Goal: Task Accomplishment & Management: Manage account settings

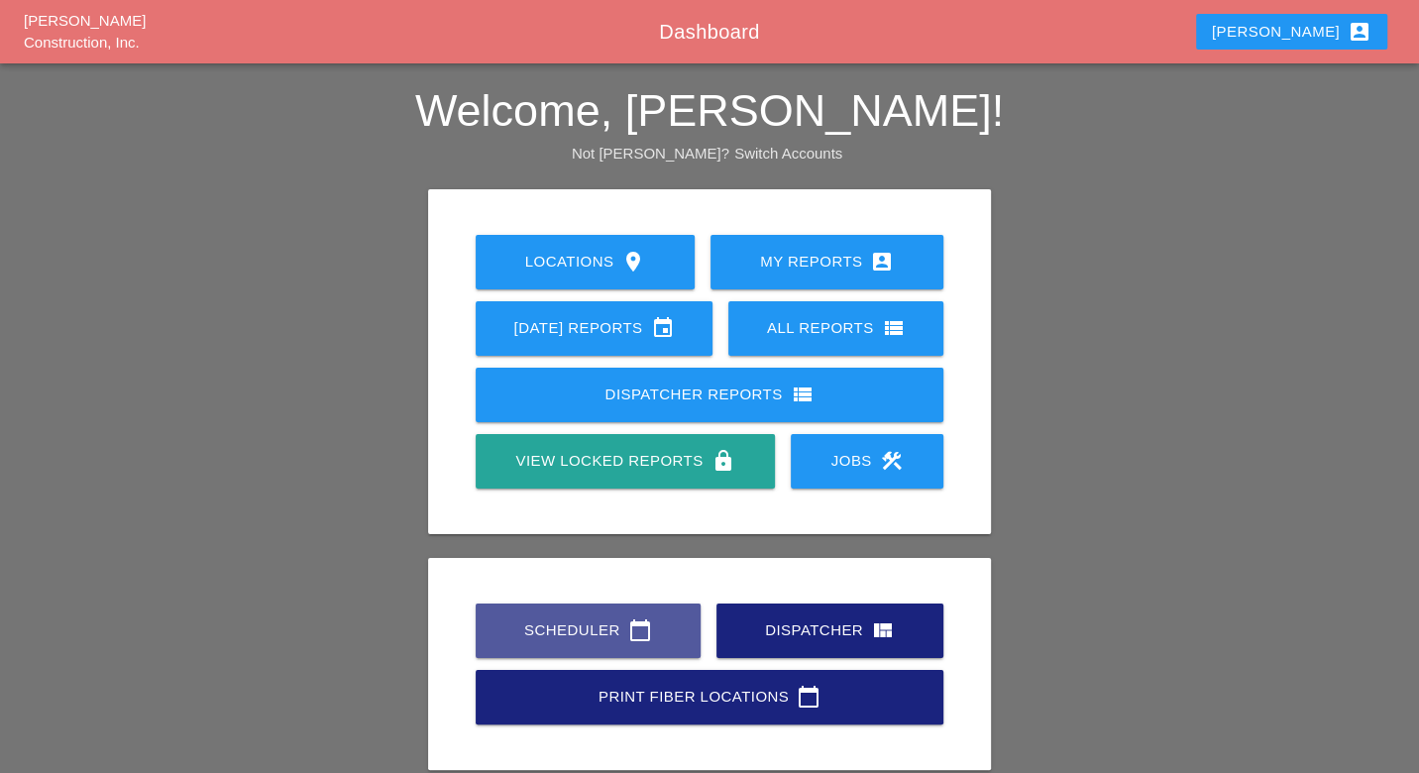
click at [592, 629] on div "Scheduler calendar_today" at bounding box center [588, 630] width 162 height 24
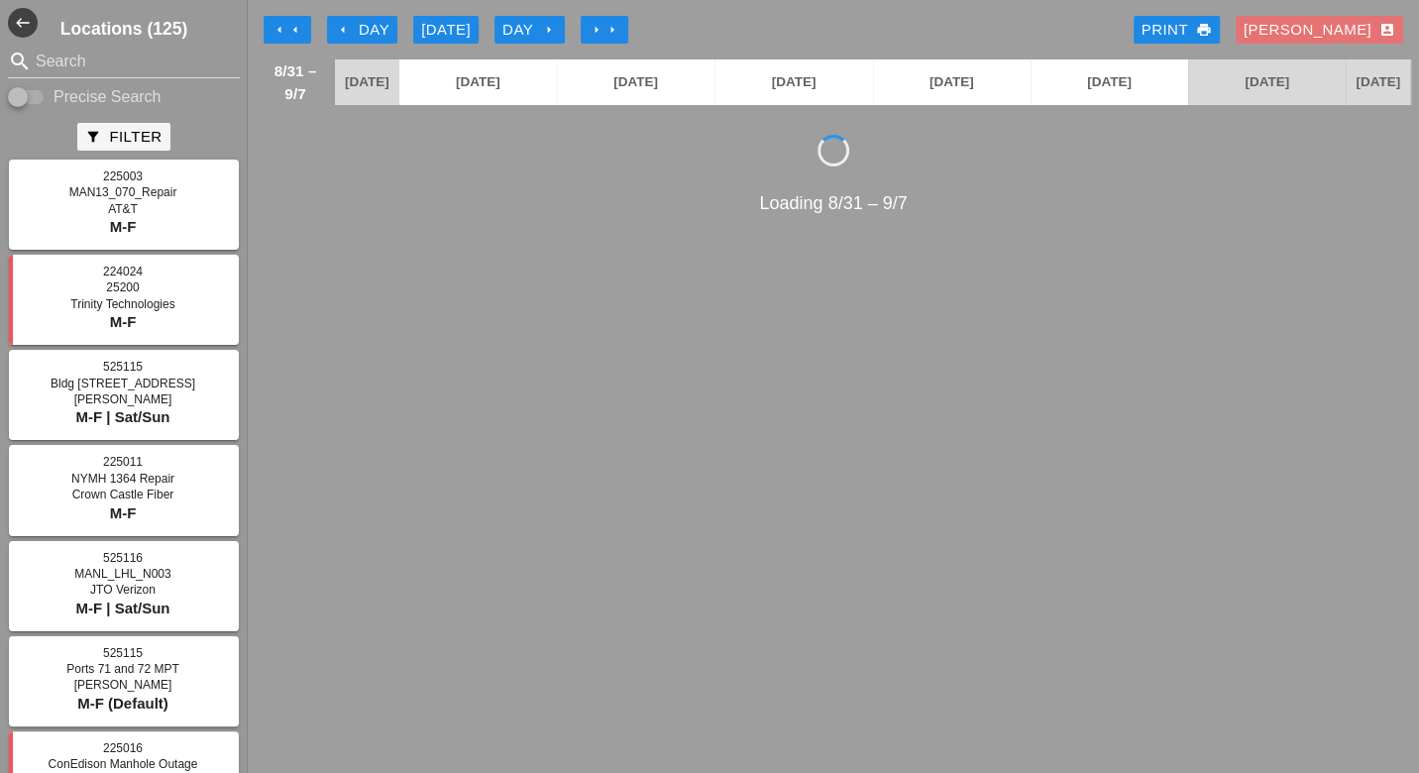
click at [360, 22] on div "arrow_left Day" at bounding box center [362, 30] width 54 height 23
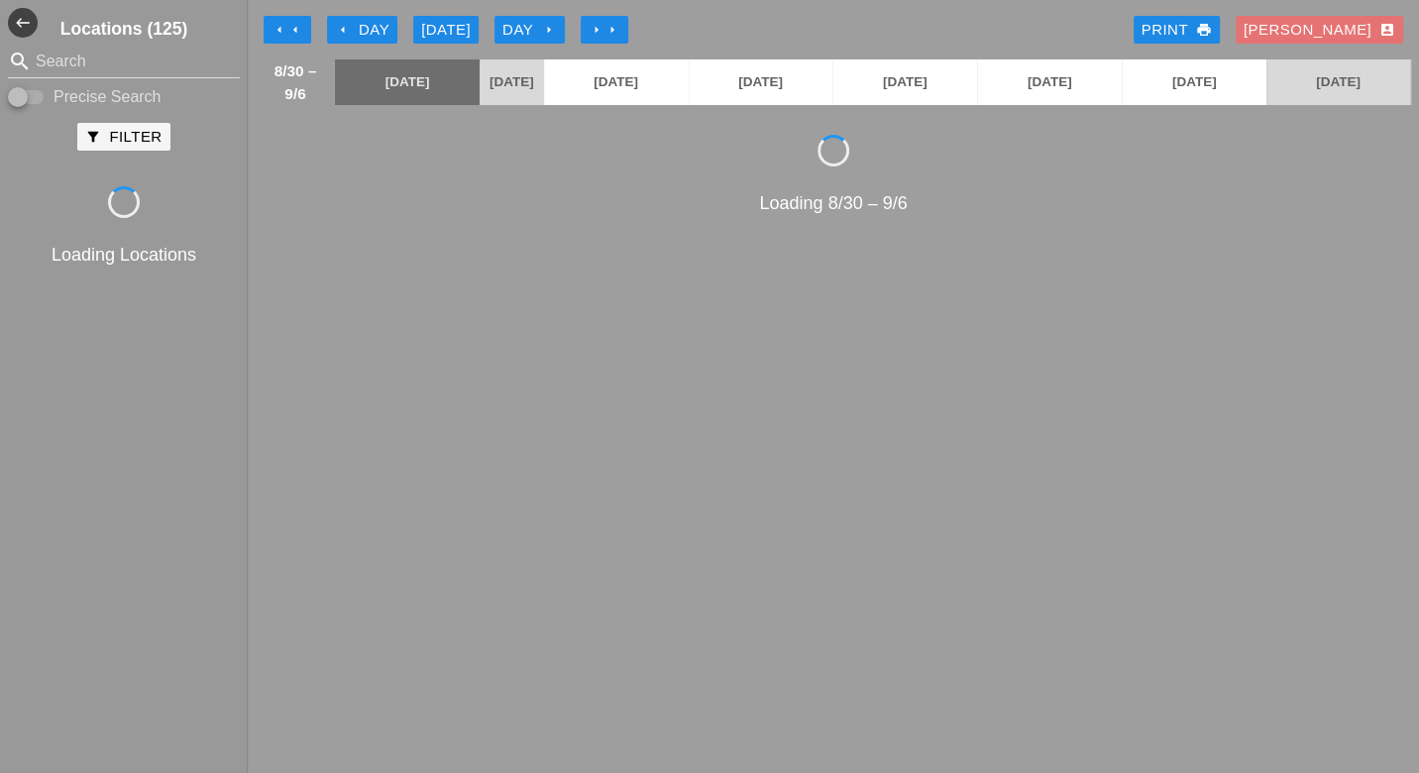
click at [361, 20] on div "arrow_left Day" at bounding box center [362, 30] width 54 height 23
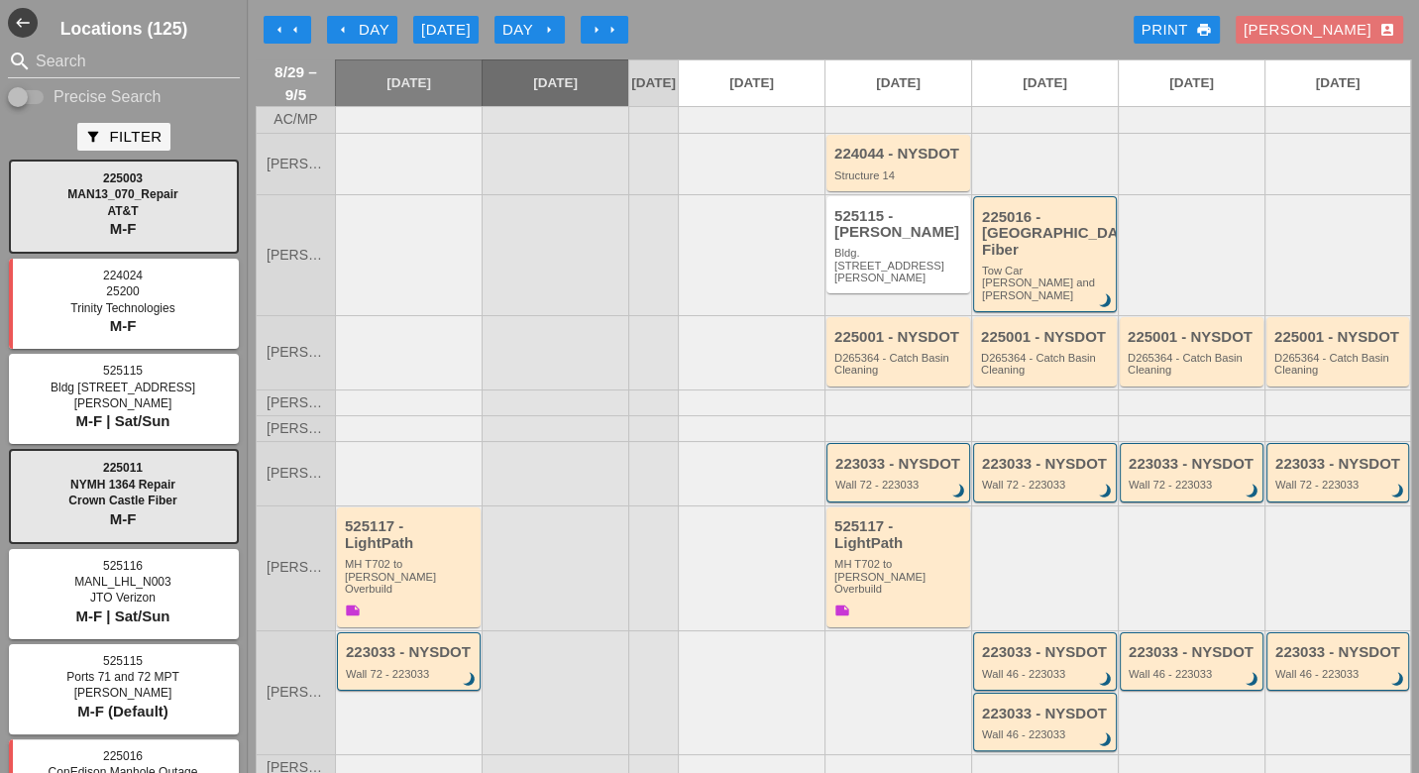
click at [371, 27] on div "arrow_left Day" at bounding box center [362, 30] width 54 height 23
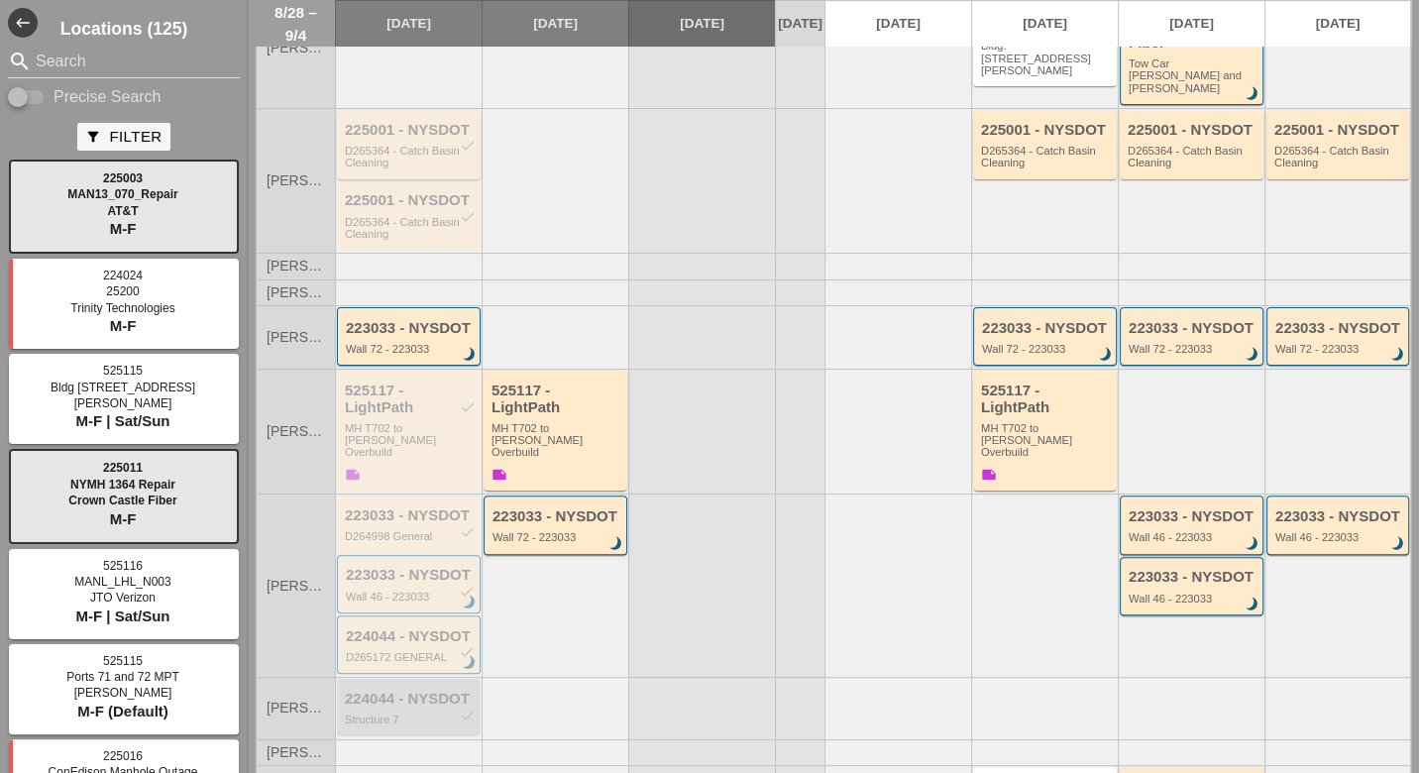
scroll to position [220, 0]
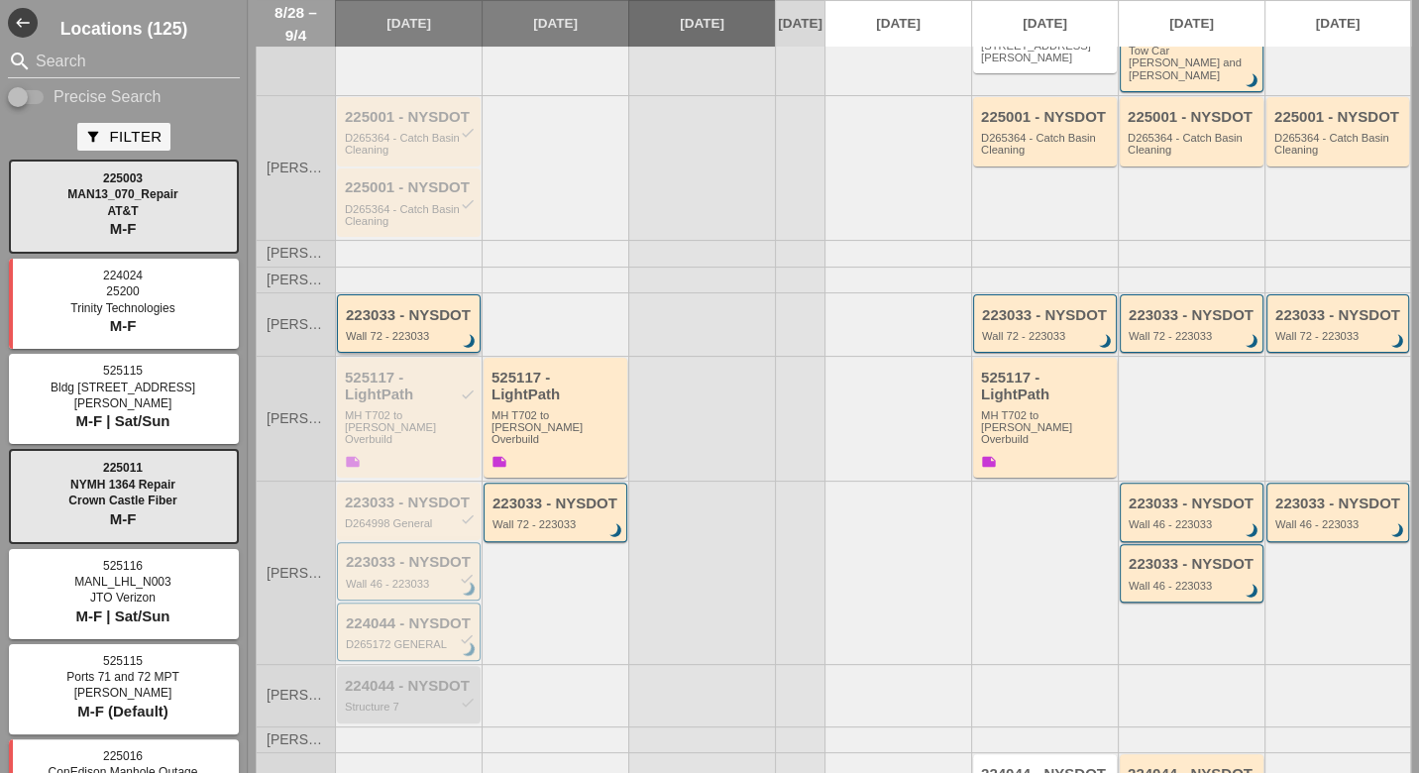
click at [419, 307] on div "223033 - NYSDOT" at bounding box center [410, 315] width 129 height 17
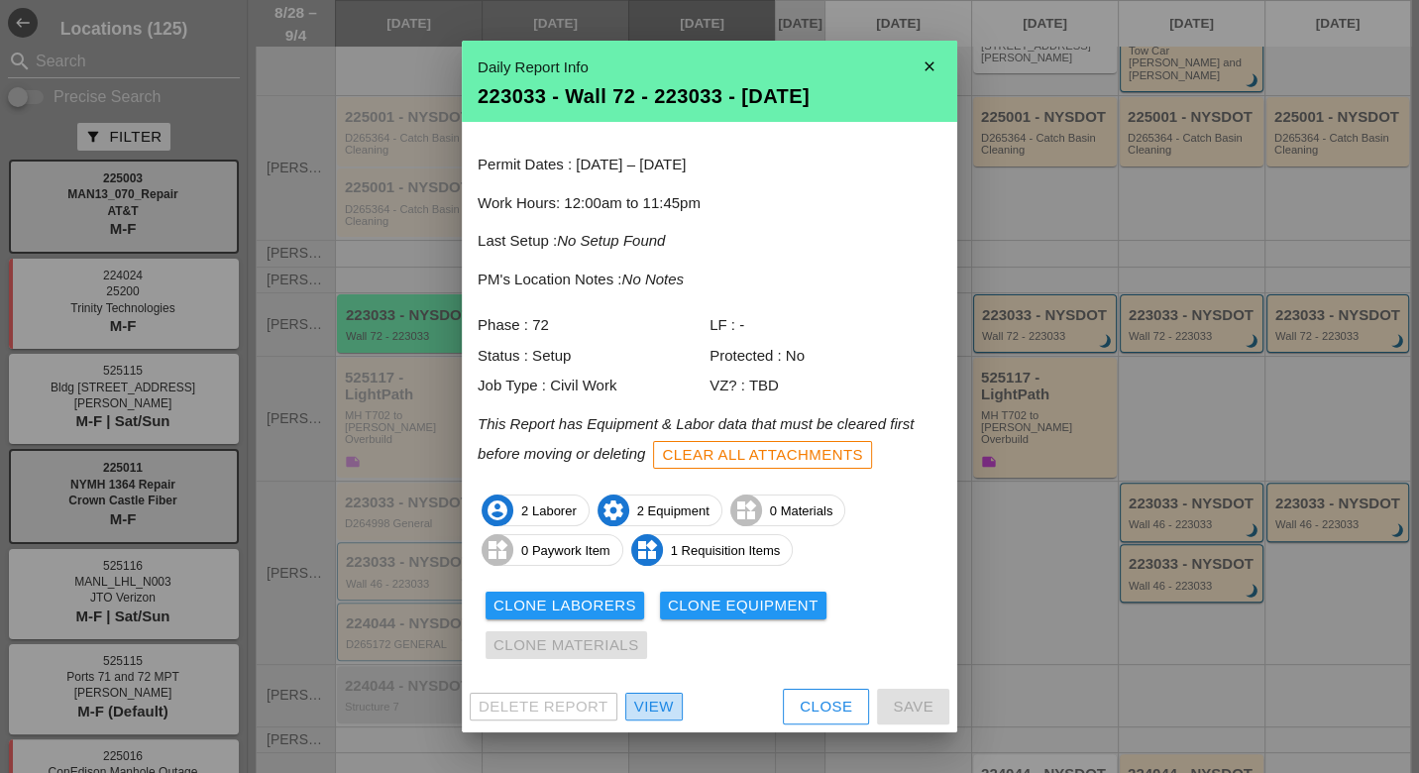
click at [653, 703] on div "View" at bounding box center [654, 707] width 40 height 23
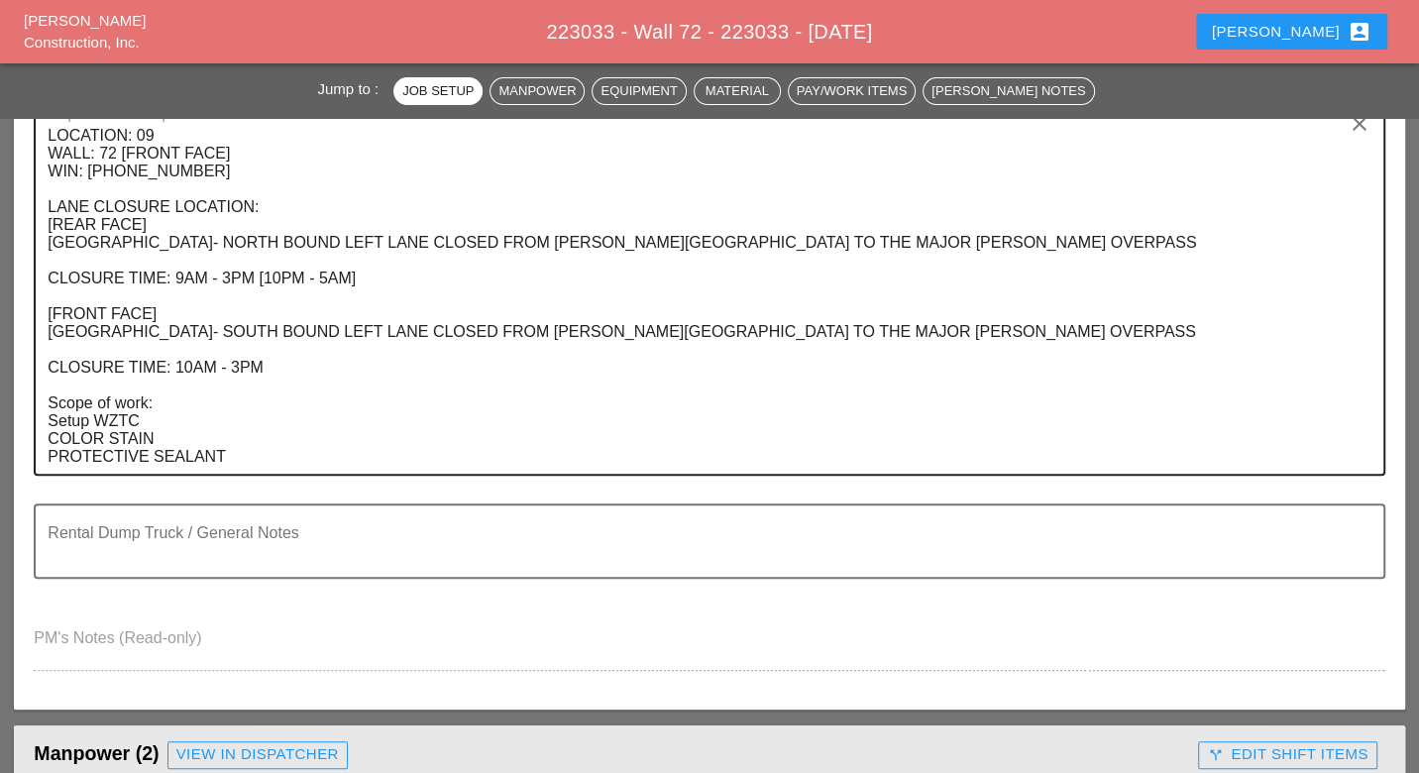
scroll to position [991, 0]
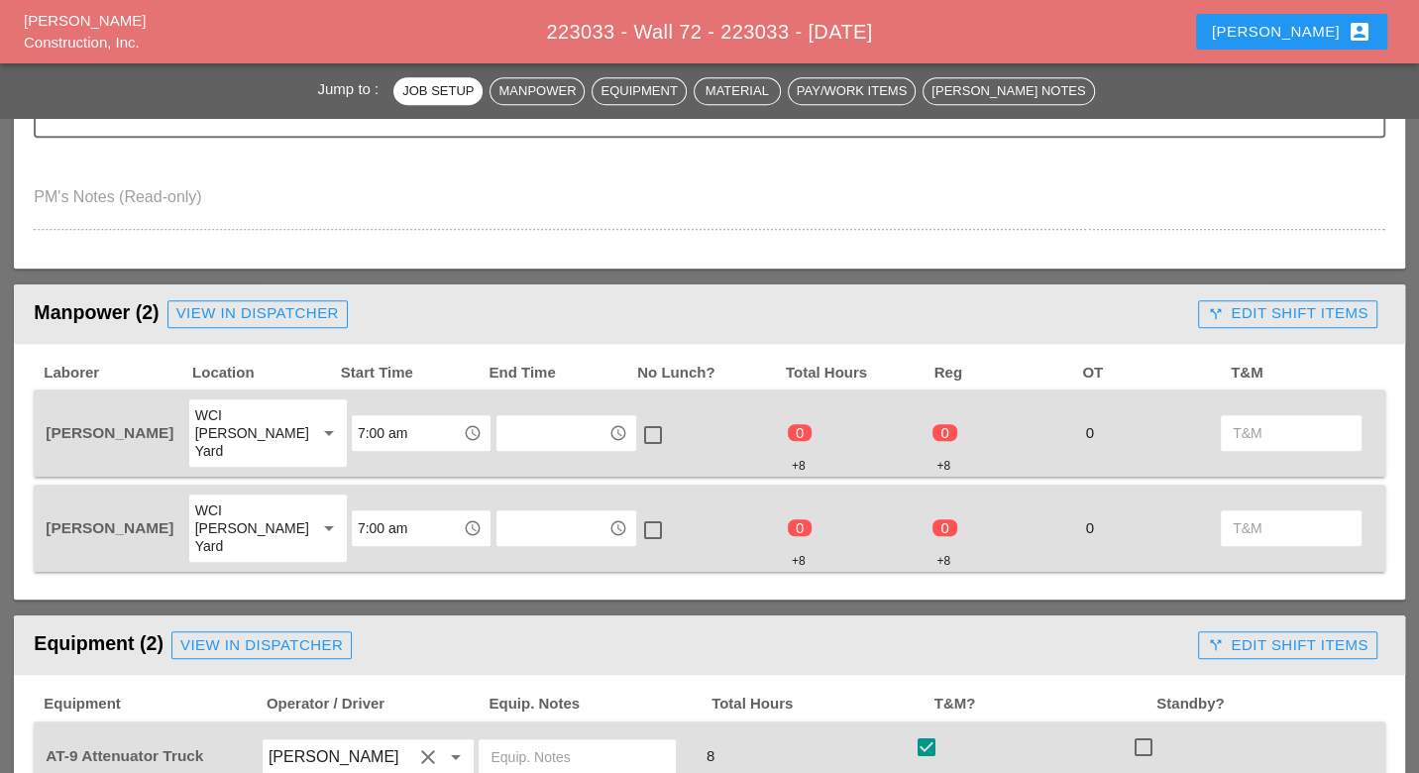
click at [1250, 324] on button "call_split Edit Shift Items" at bounding box center [1287, 314] width 178 height 28
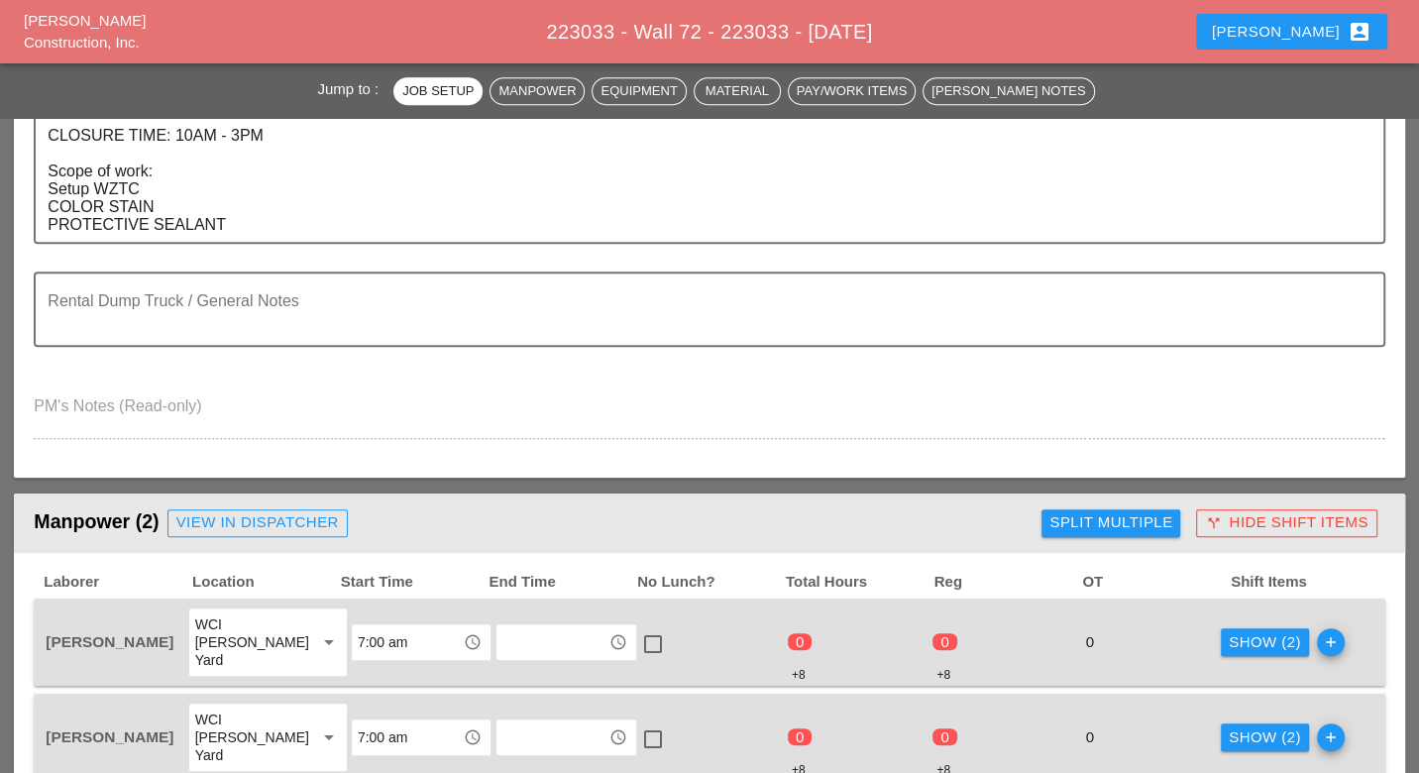
scroll to position [550, 0]
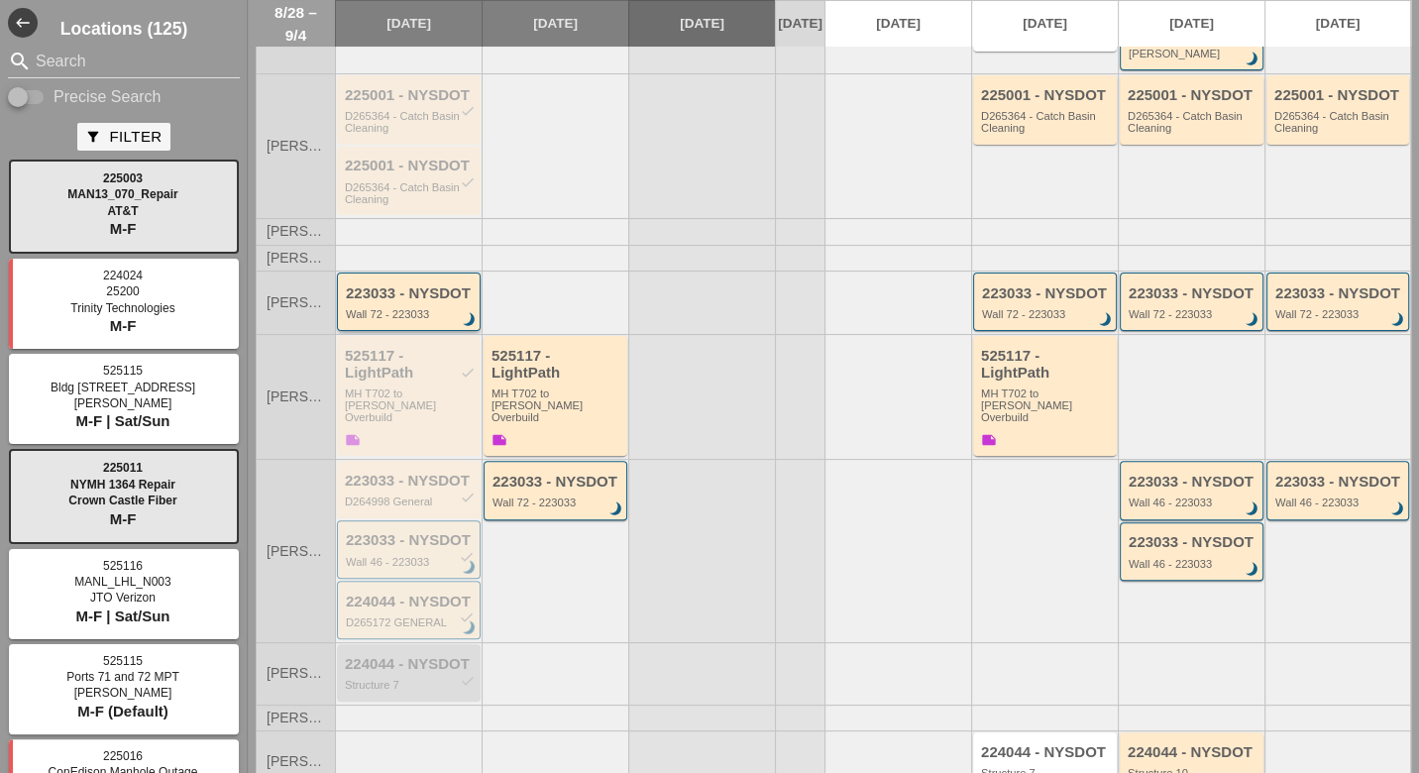
scroll to position [330, 0]
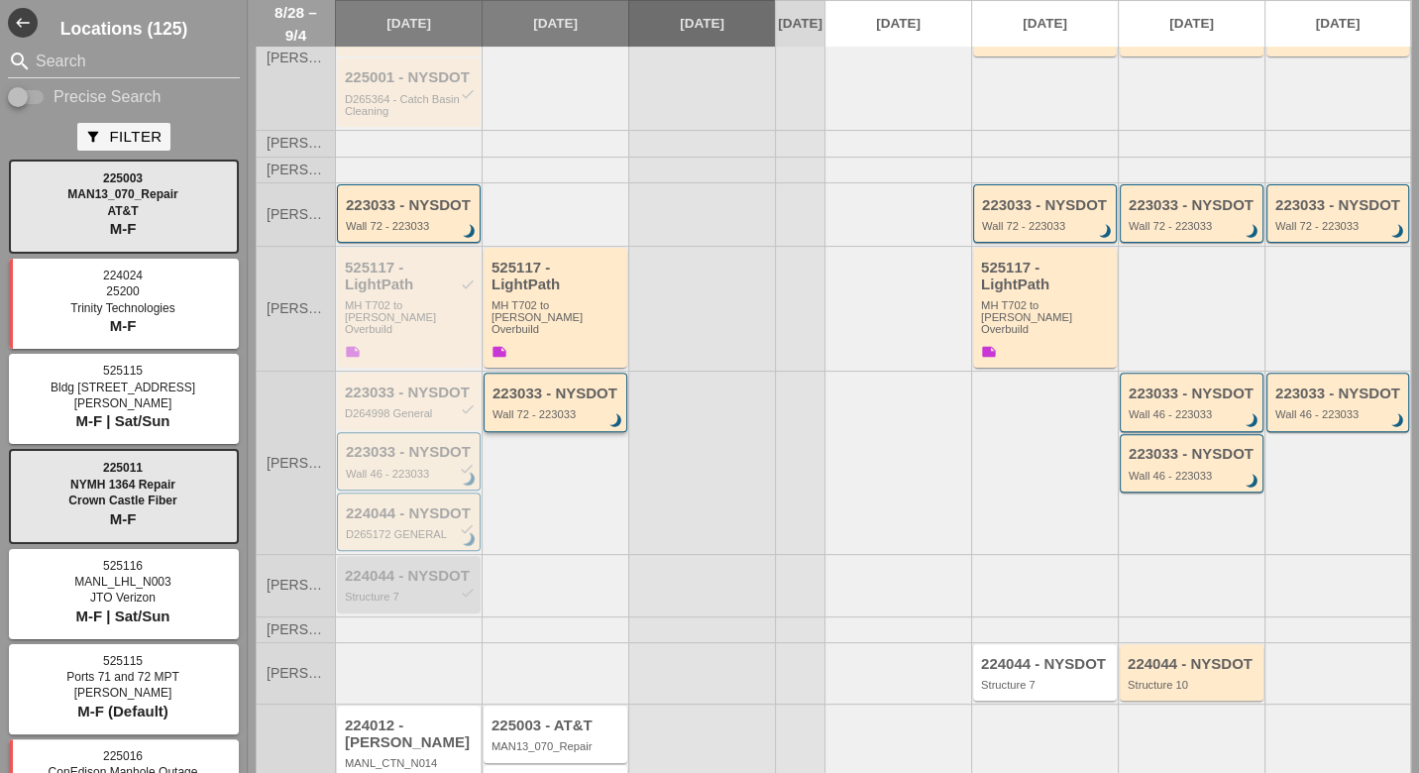
click at [556, 385] on div "223033 - NYSDOT Wall 72 - 223033 brightness_3" at bounding box center [556, 403] width 129 height 36
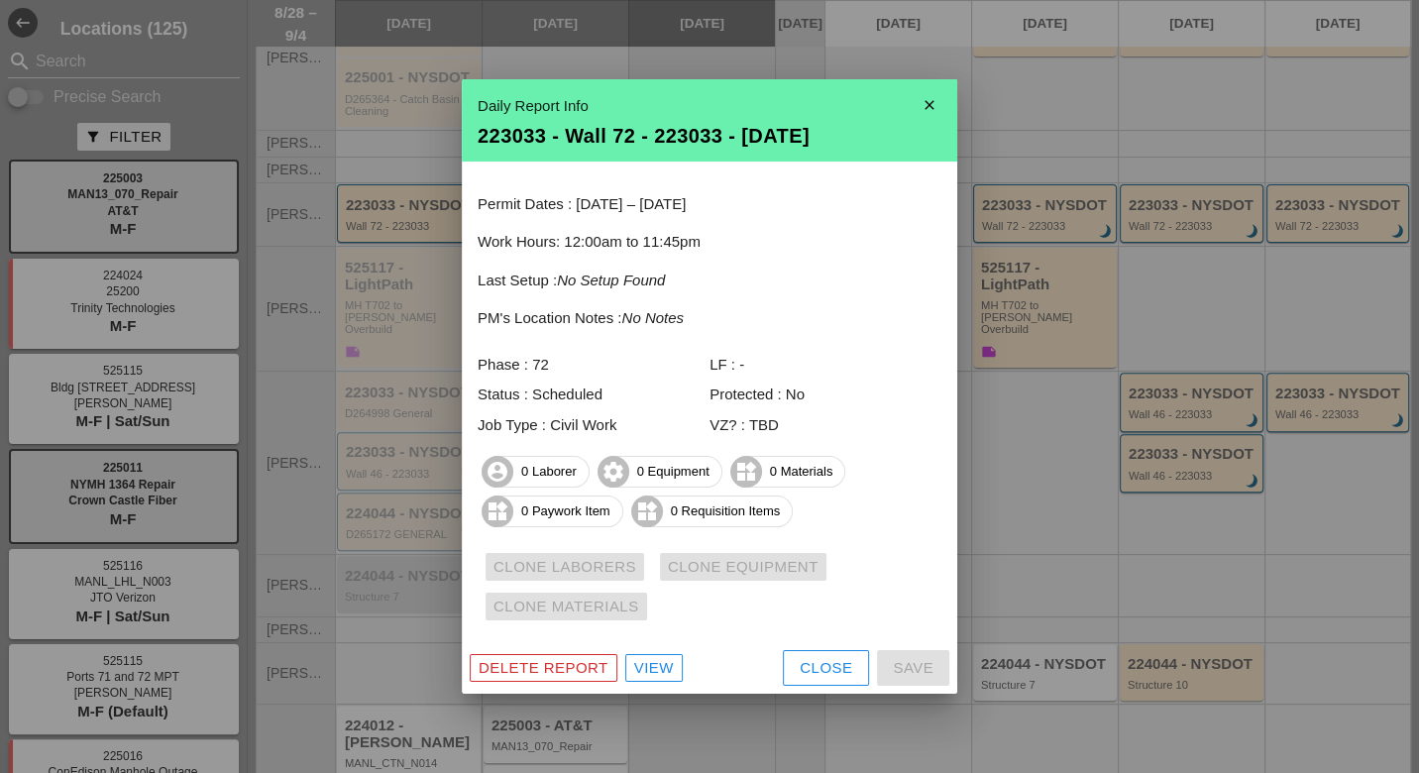
click at [647, 664] on div "View" at bounding box center [654, 668] width 40 height 23
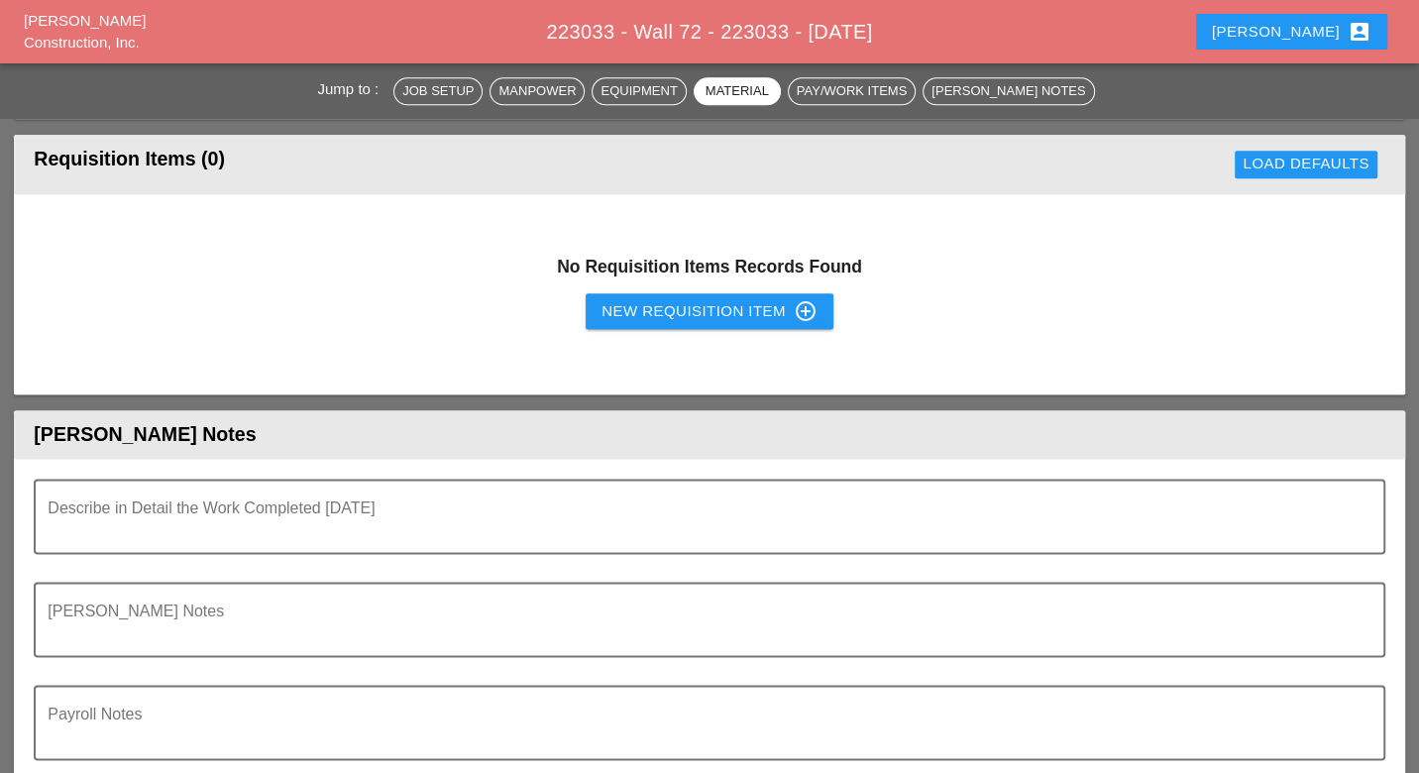
scroll to position [1761, 0]
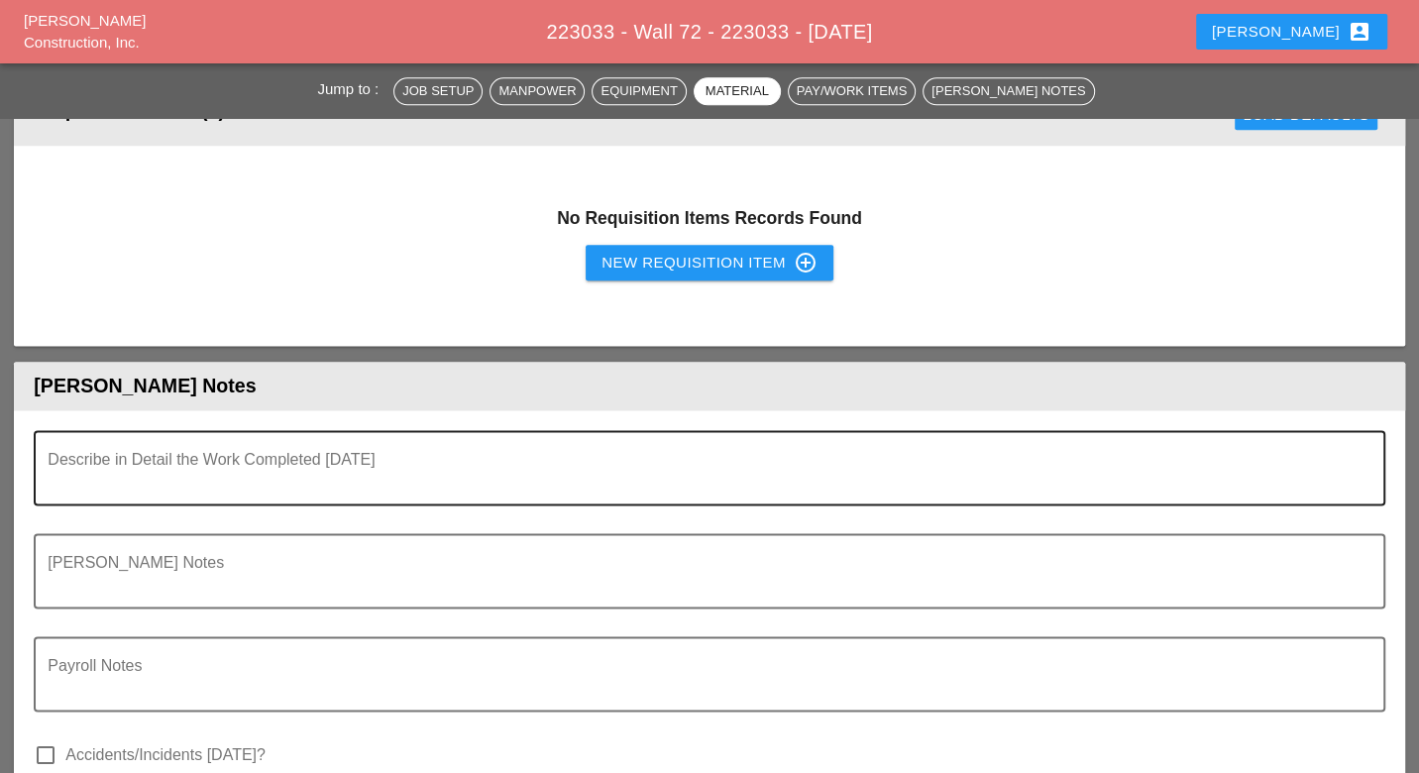
click at [283, 481] on textarea "Describe in Detail the Work Completed Today" at bounding box center [701, 480] width 1307 height 48
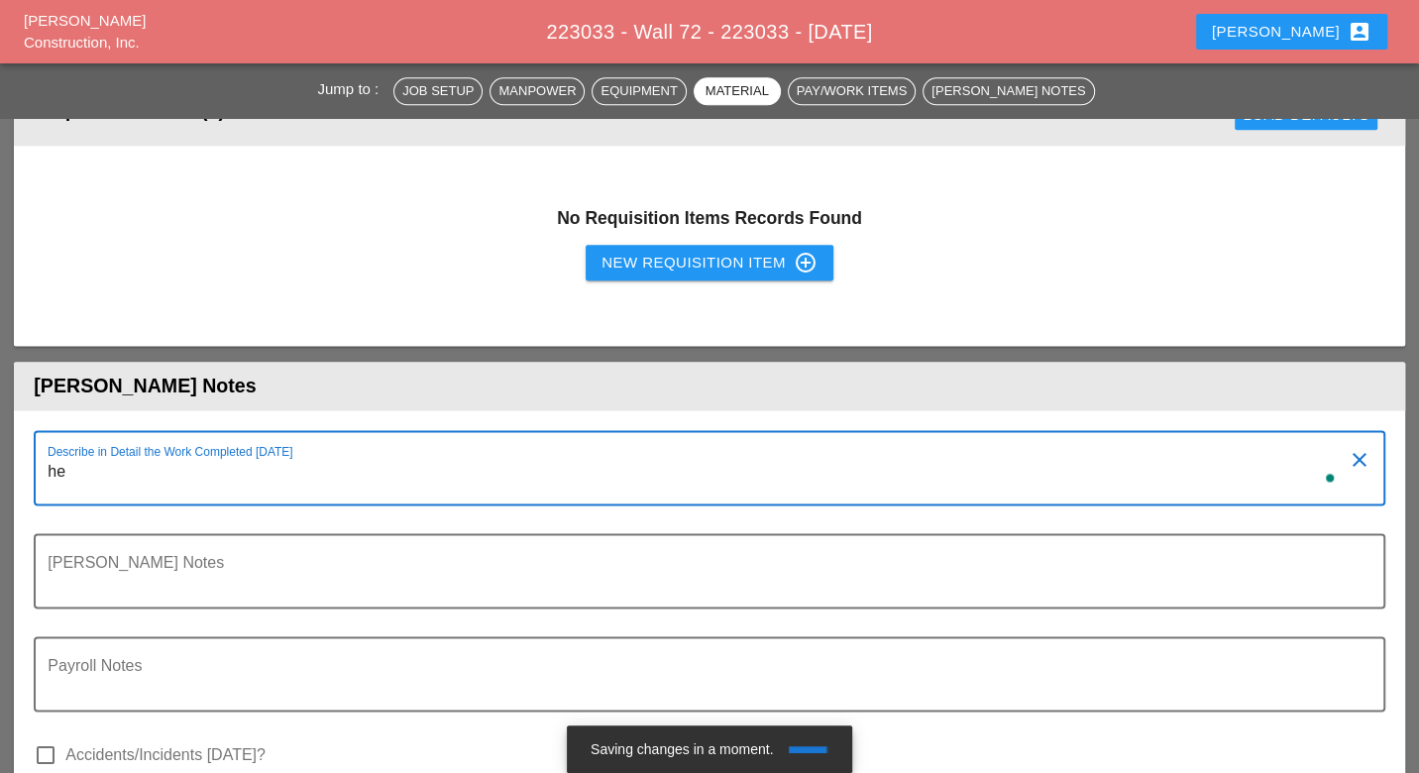
type textarea "h"
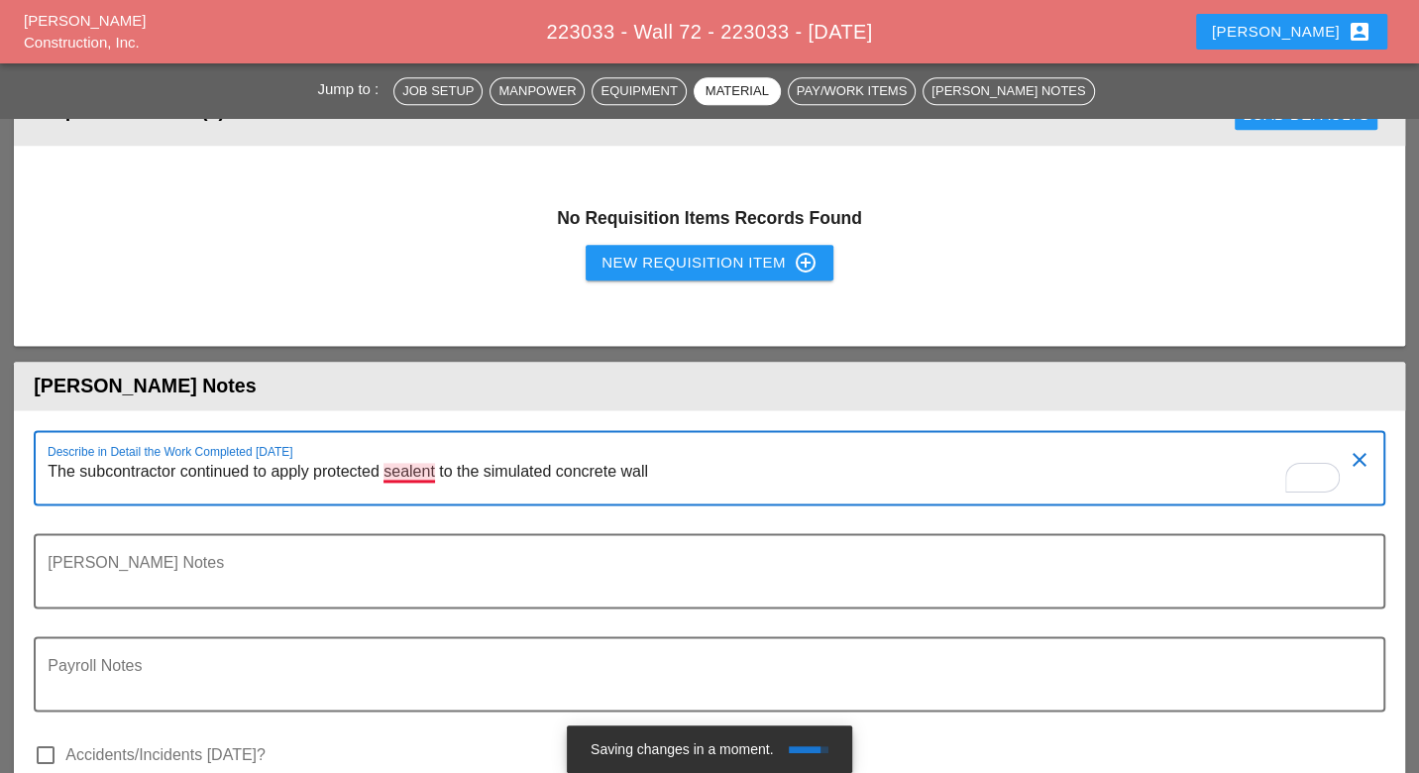
click at [418, 470] on textarea "The subcontractor continued to apply protected sealent to the simulated concret…" at bounding box center [701, 480] width 1307 height 48
drag, startPoint x: 418, startPoint y: 469, endPoint x: 408, endPoint y: 470, distance: 10.0
drag, startPoint x: 408, startPoint y: 470, endPoint x: 407, endPoint y: 489, distance: 19.8
click at [407, 489] on textarea "The subcontractor continued to apply protected sealent to the simulated concret…" at bounding box center [701, 480] width 1307 height 48
click at [411, 475] on textarea "The subcontractor continued to apply protected sealent to the simulated concret…" at bounding box center [701, 480] width 1307 height 48
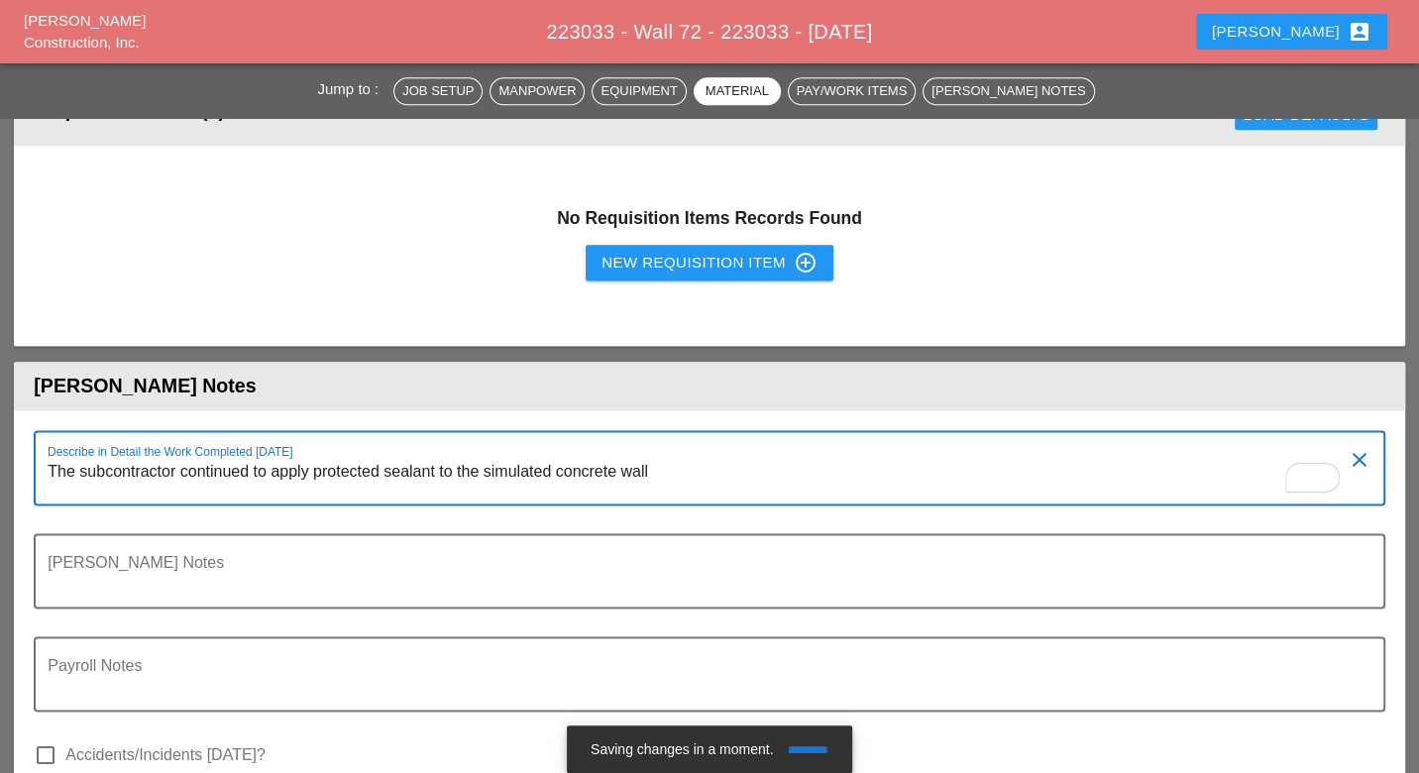
click at [710, 470] on textarea "The subcontractor continued to apply protected sealant to the simulated concret…" at bounding box center [701, 480] width 1307 height 48
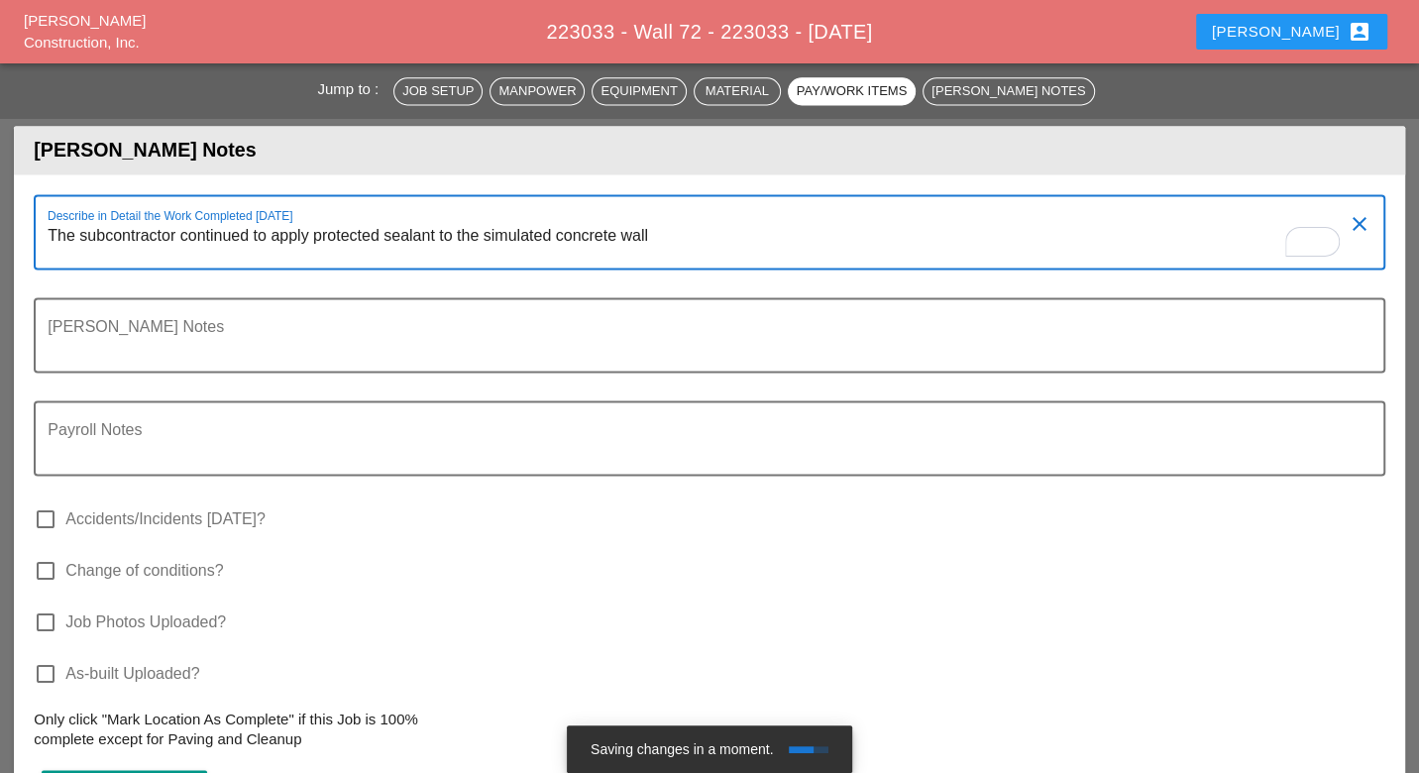
scroll to position [2422, 0]
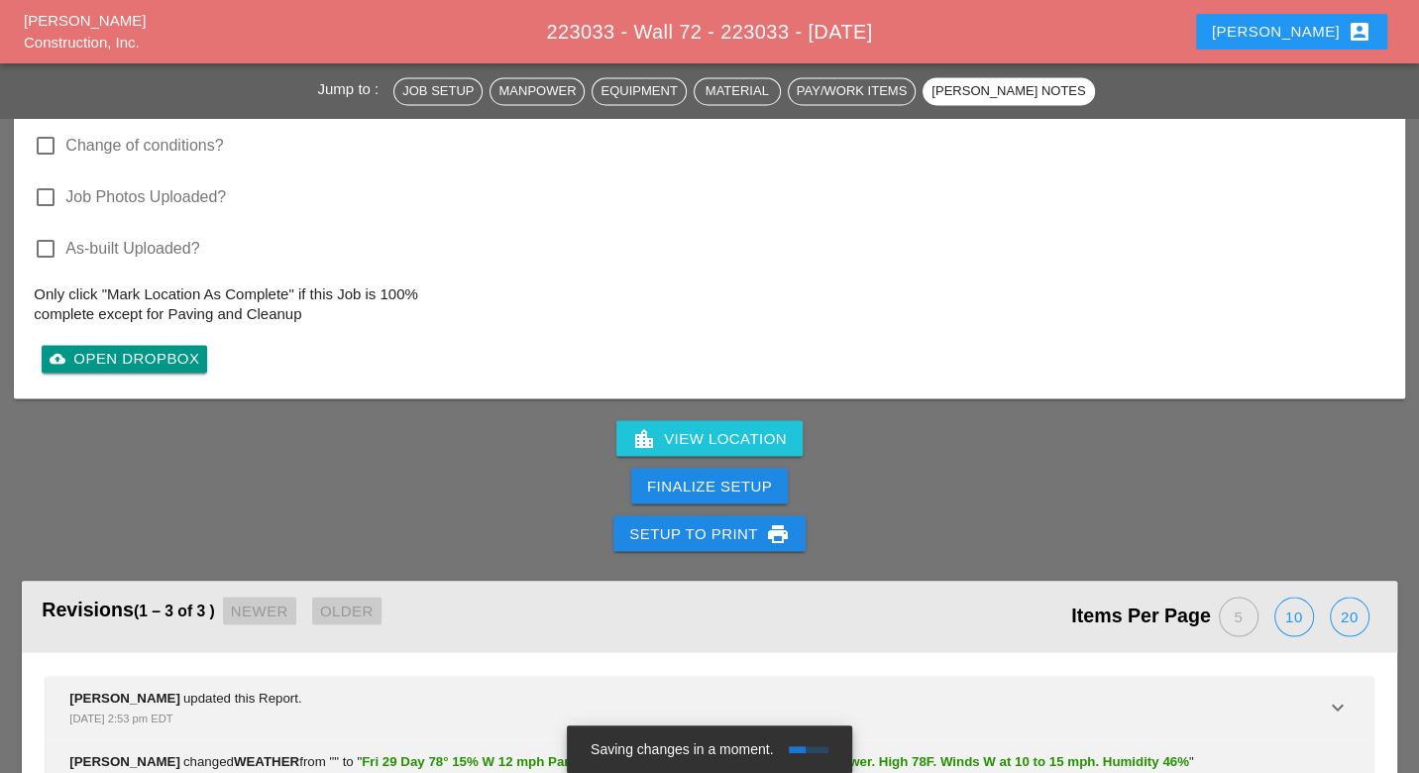
type textarea "The subcontractor continued to apply protected sealant to the simulated concret…"
click at [689, 477] on div "Finalize Setup" at bounding box center [709, 486] width 125 height 23
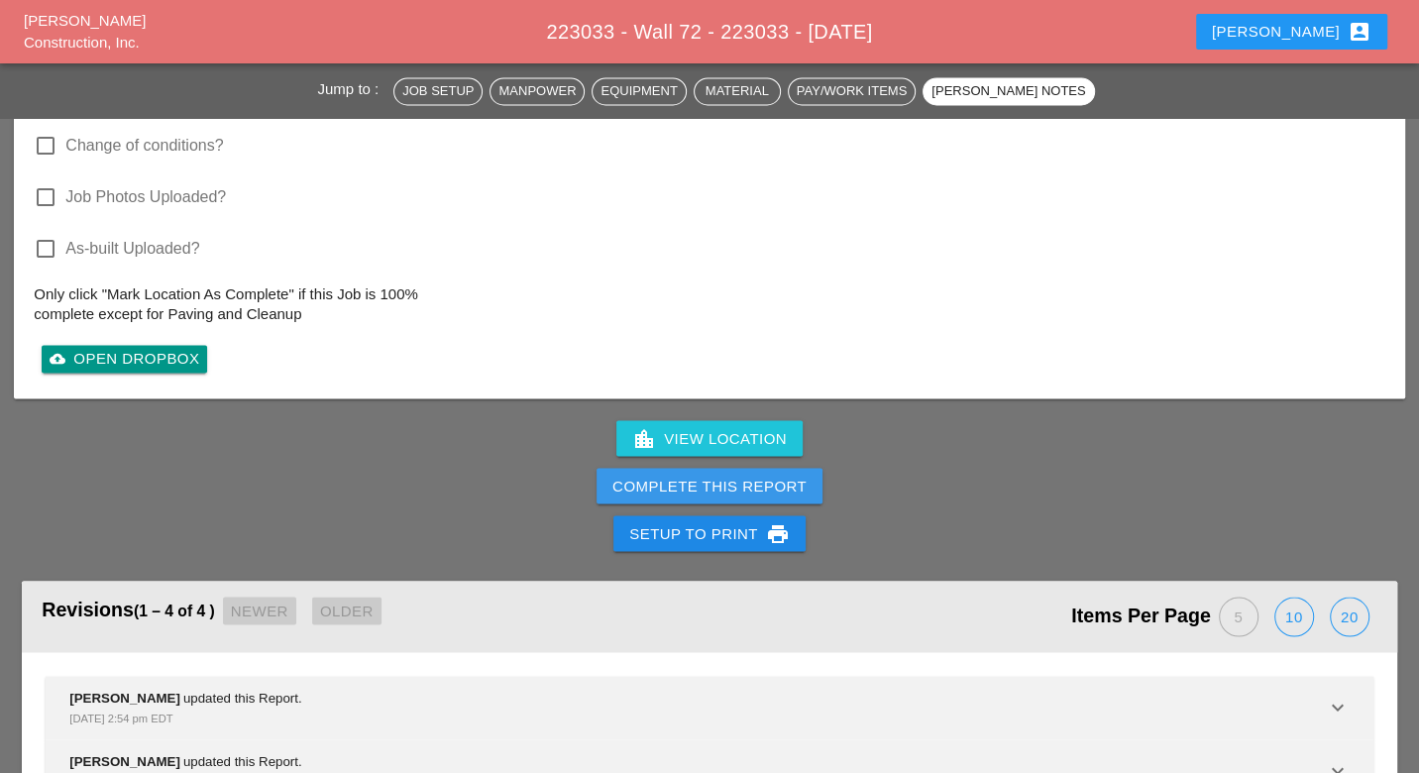
click at [688, 477] on div "Complete This Report" at bounding box center [709, 486] width 194 height 23
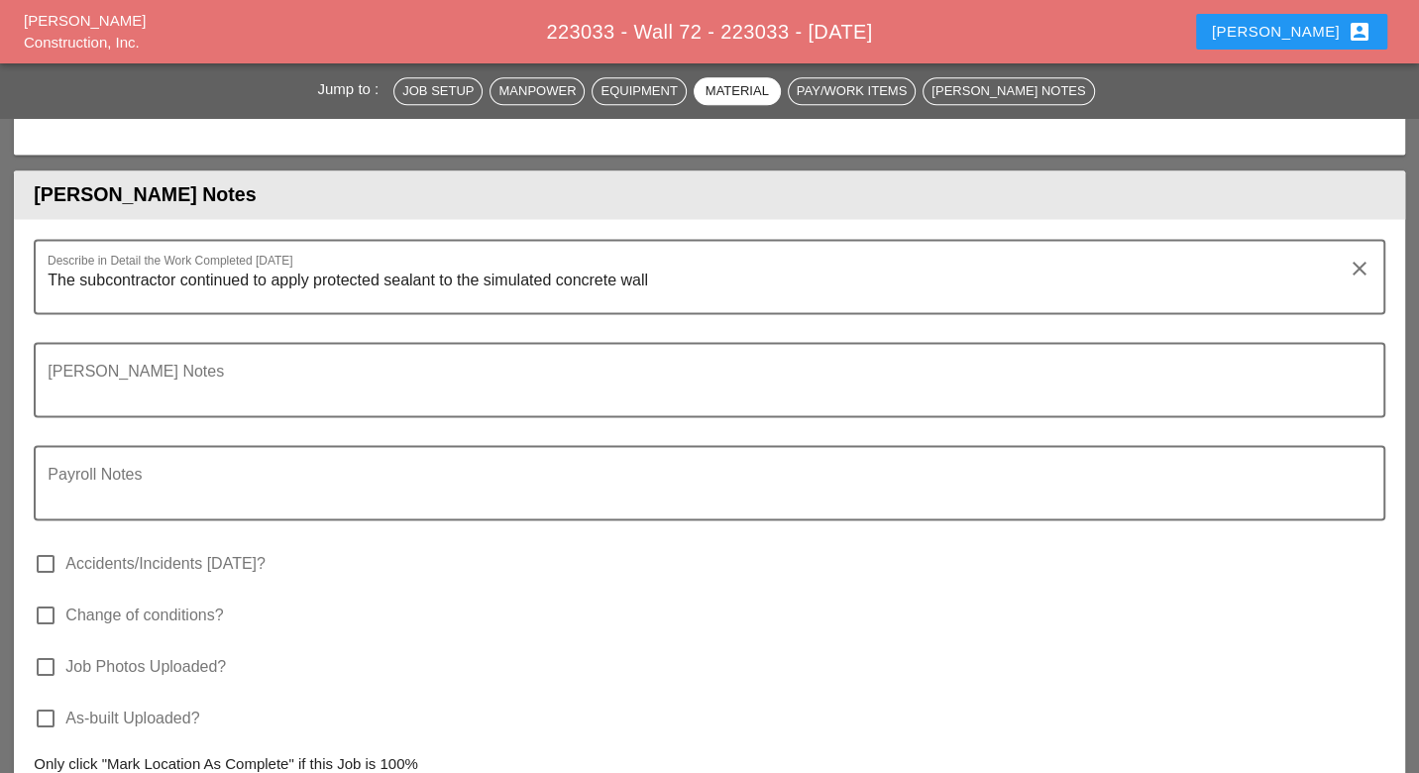
scroll to position [2312, 0]
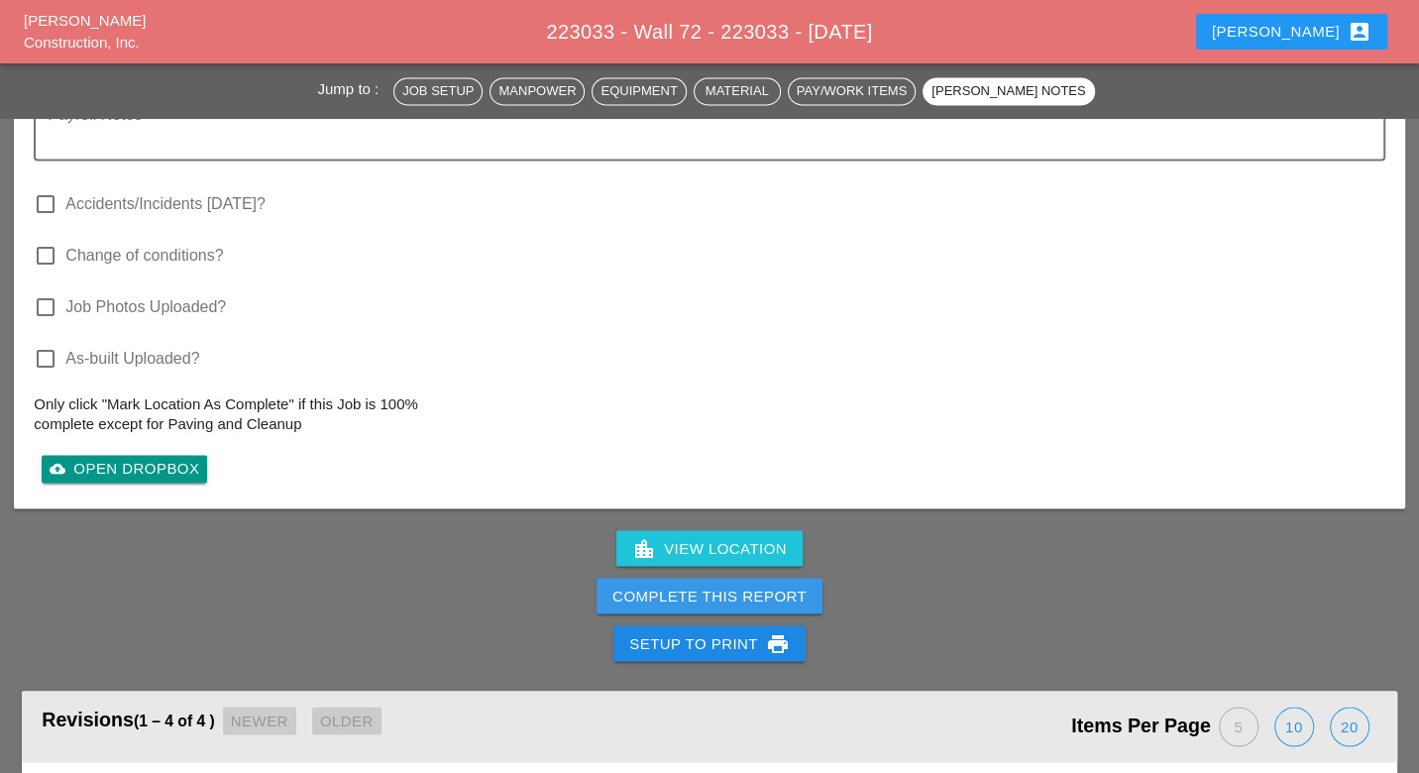
click at [692, 585] on div "Complete This Report" at bounding box center [709, 596] width 194 height 23
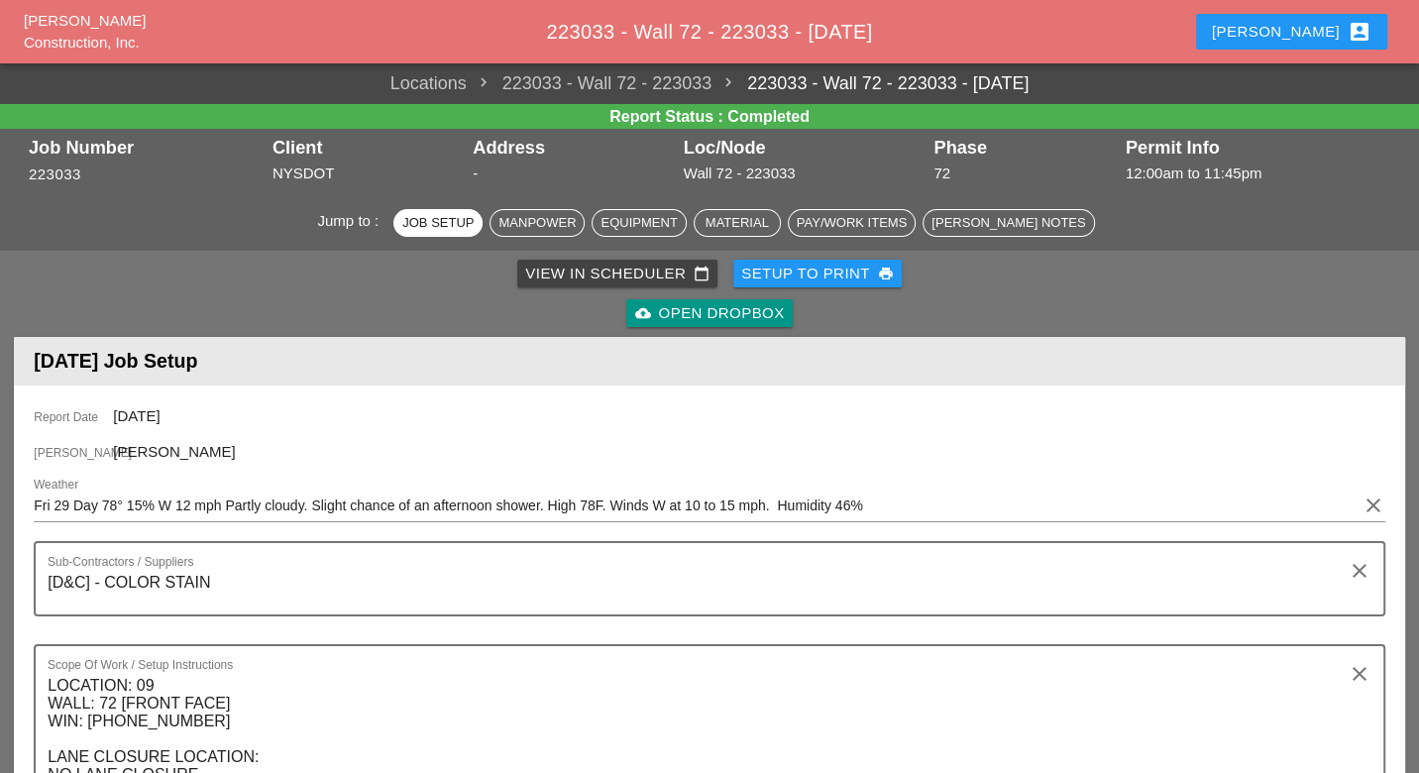
scroll to position [0, 0]
click at [588, 278] on div "View in Scheduler calendar_today" at bounding box center [617, 274] width 184 height 23
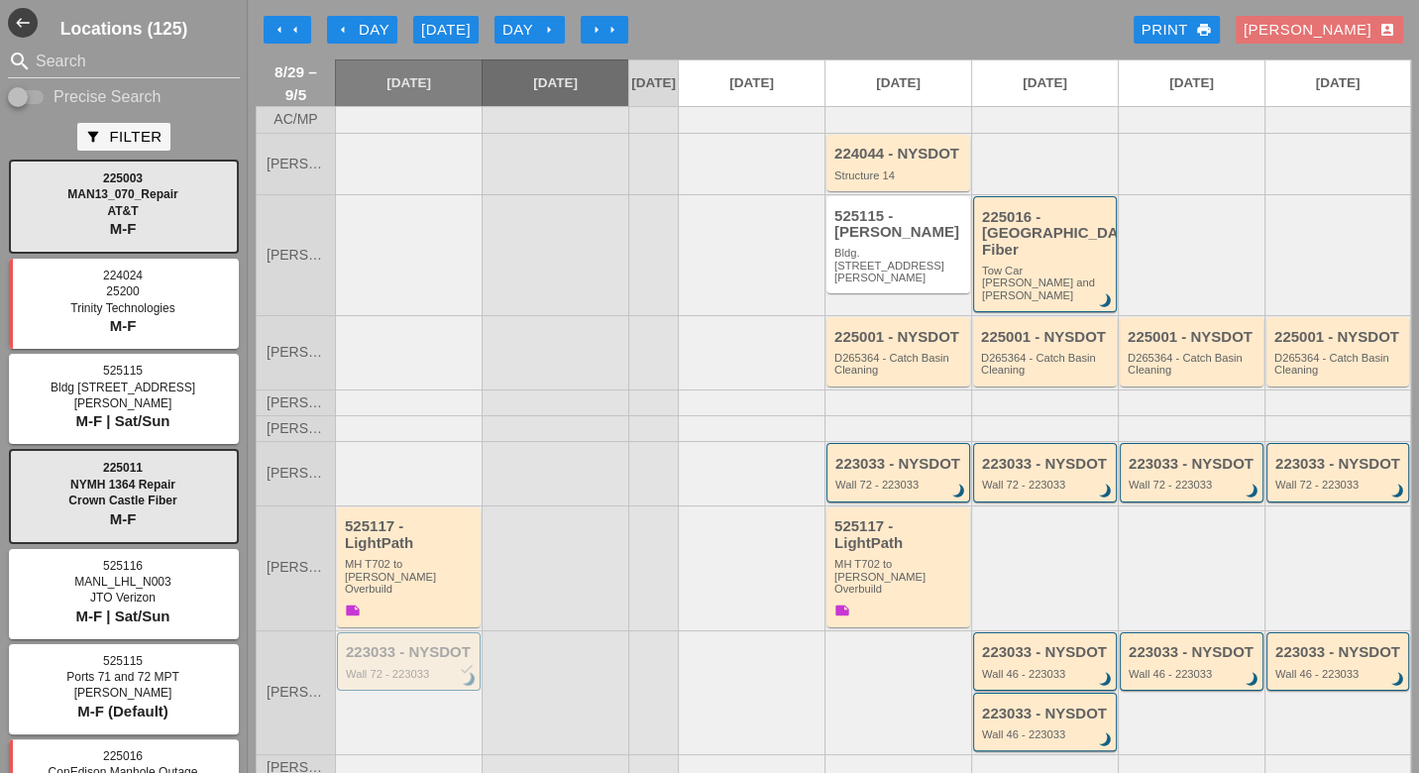
click at [362, 31] on div "arrow_left Day" at bounding box center [362, 30] width 54 height 23
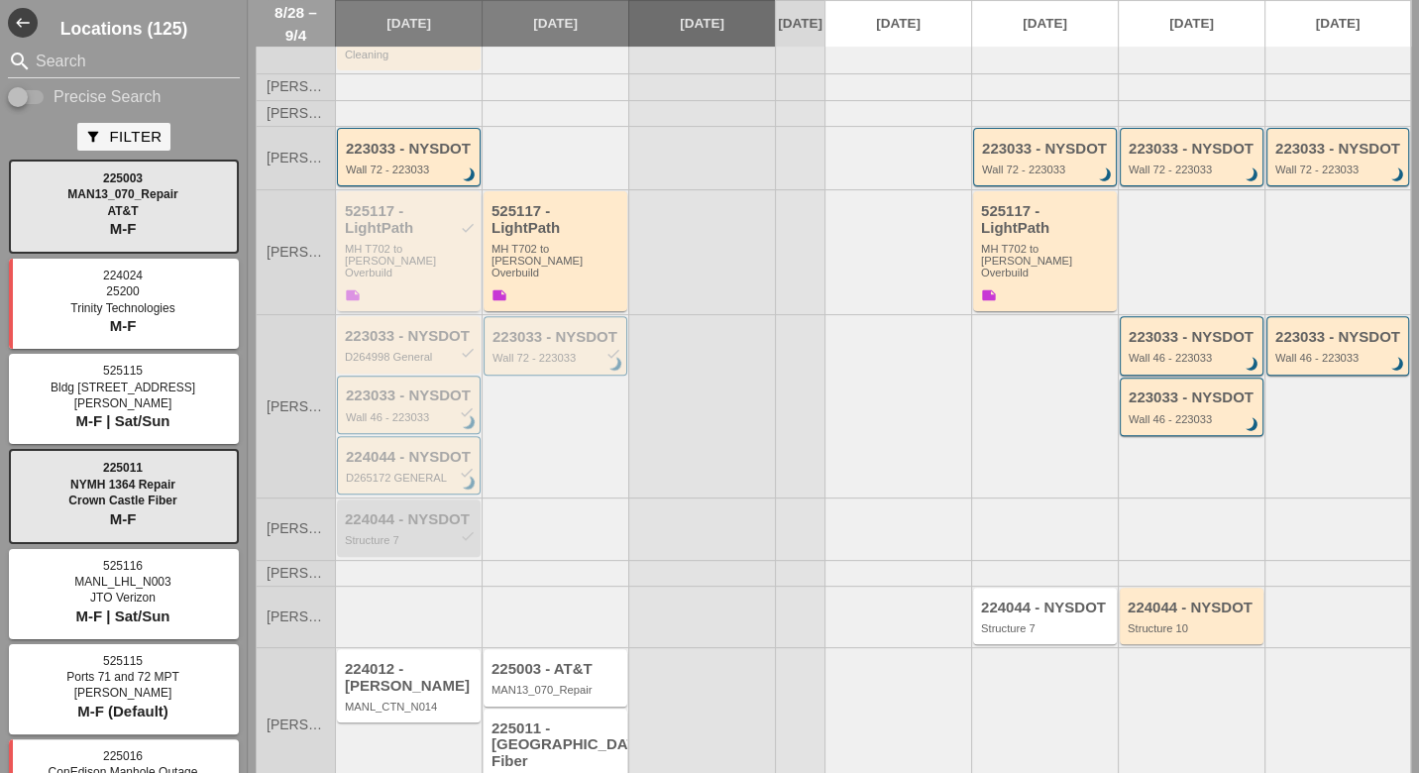
scroll to position [411, 0]
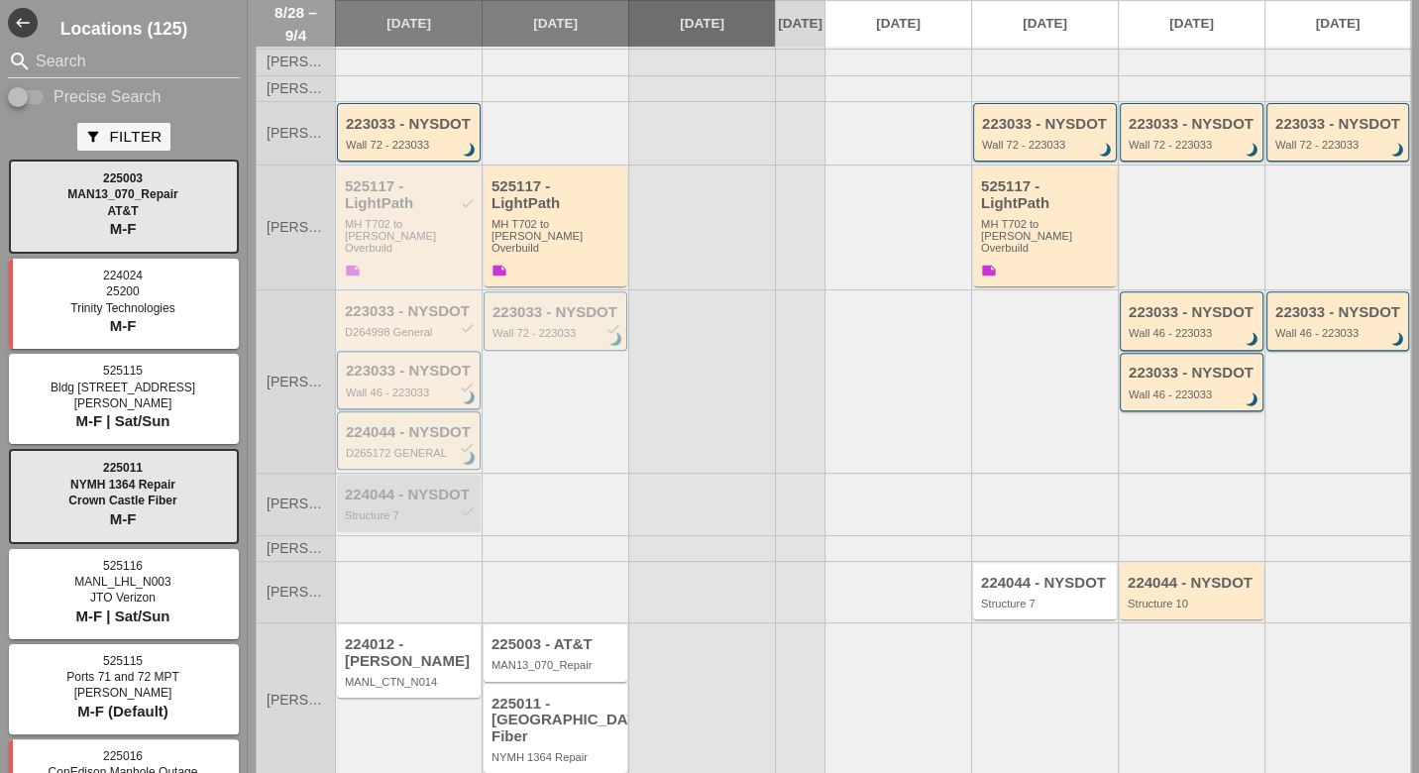
click at [427, 363] on div "223033 - NYSDOT check Wall 46 - 223033 brightness_3" at bounding box center [410, 381] width 129 height 36
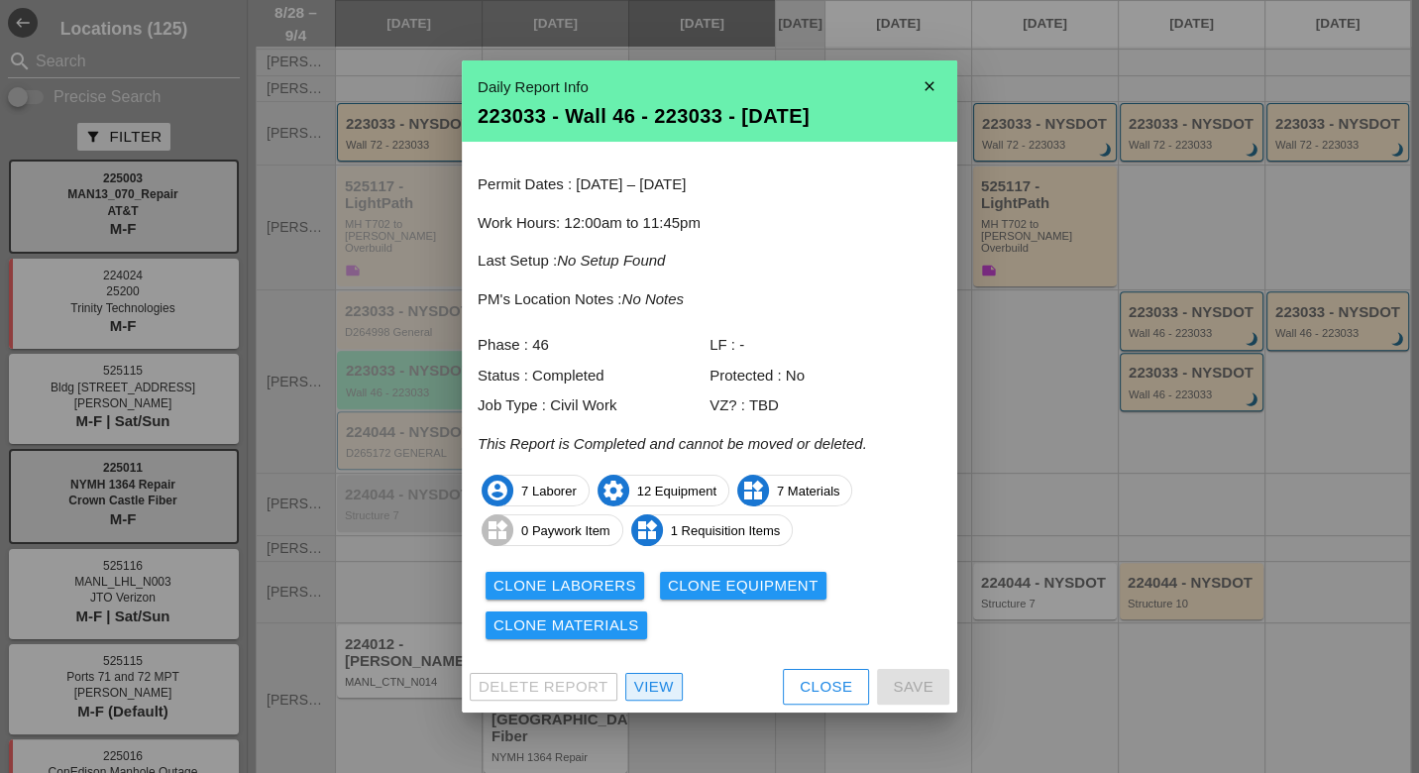
drag, startPoint x: 672, startPoint y: 699, endPoint x: 685, endPoint y: 687, distance: 17.5
click at [672, 698] on link "View" at bounding box center [653, 687] width 57 height 28
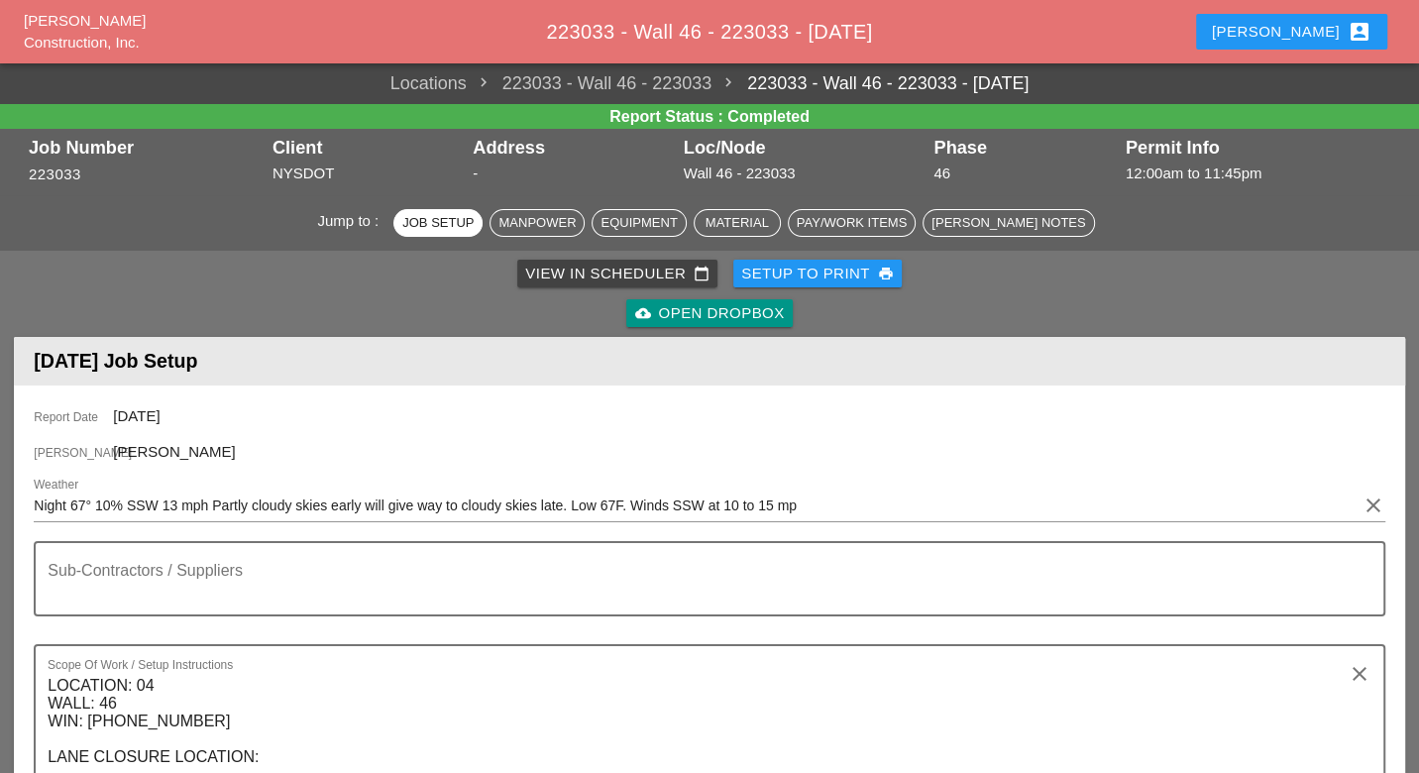
scroll to position [991, 0]
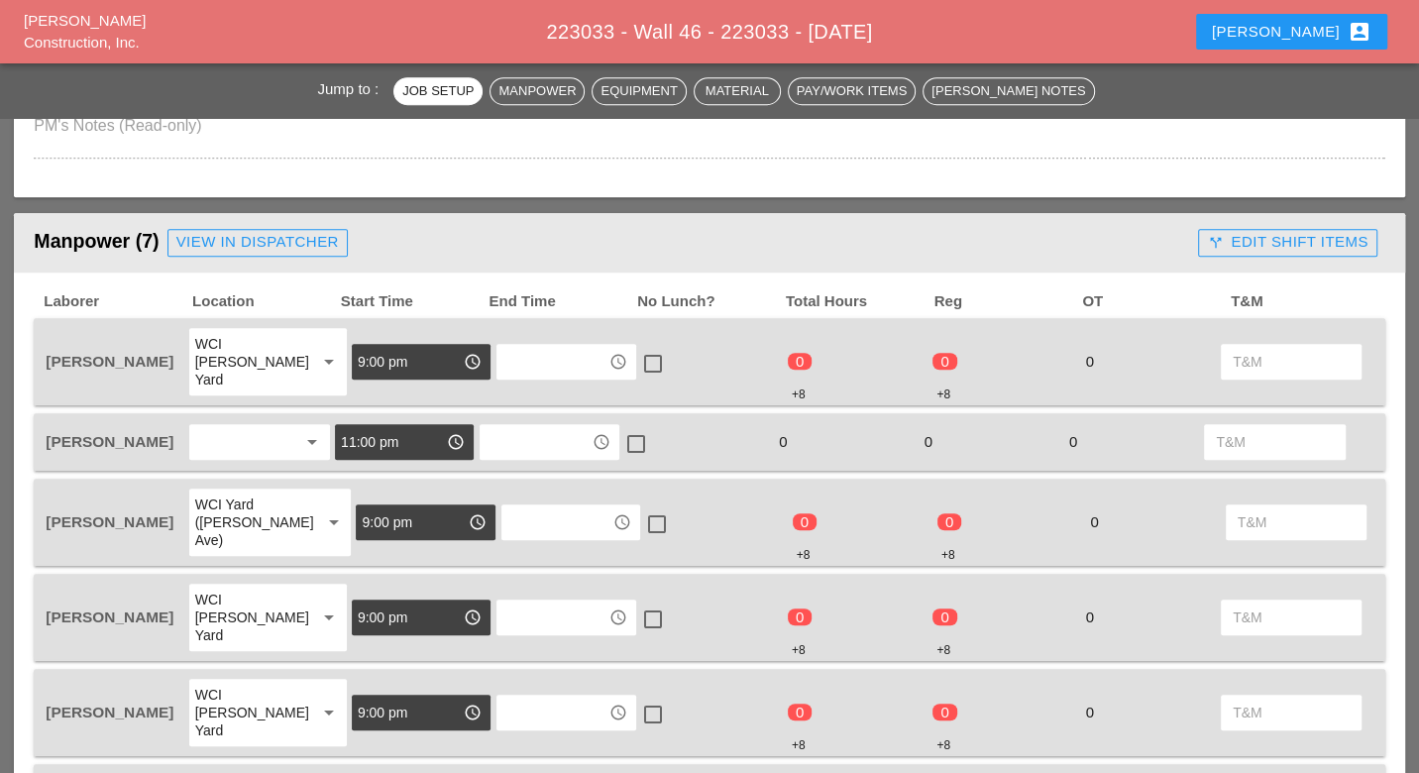
click at [501, 426] on input "text" at bounding box center [535, 442] width 99 height 32
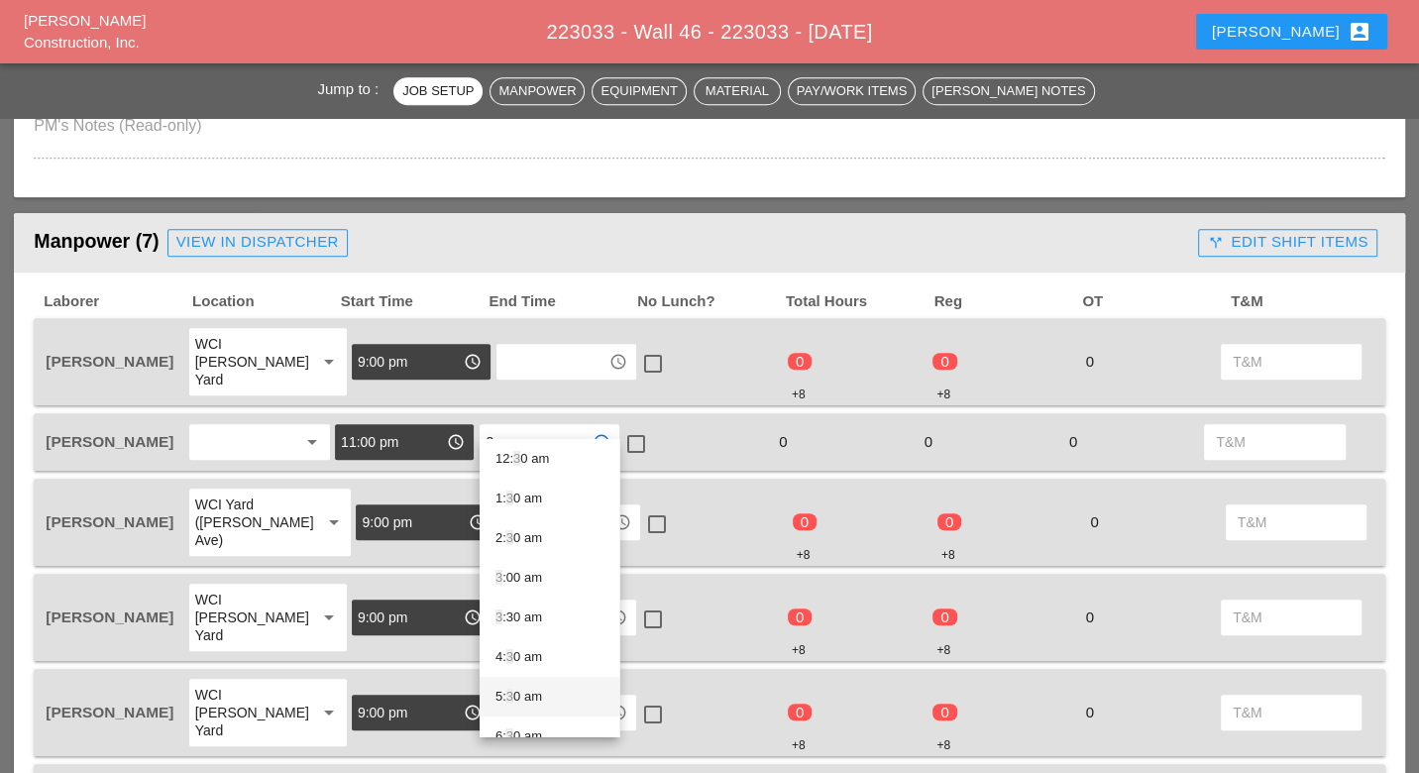
scroll to position [0, 0]
click at [521, 575] on div "3 :00 am" at bounding box center [549, 582] width 108 height 24
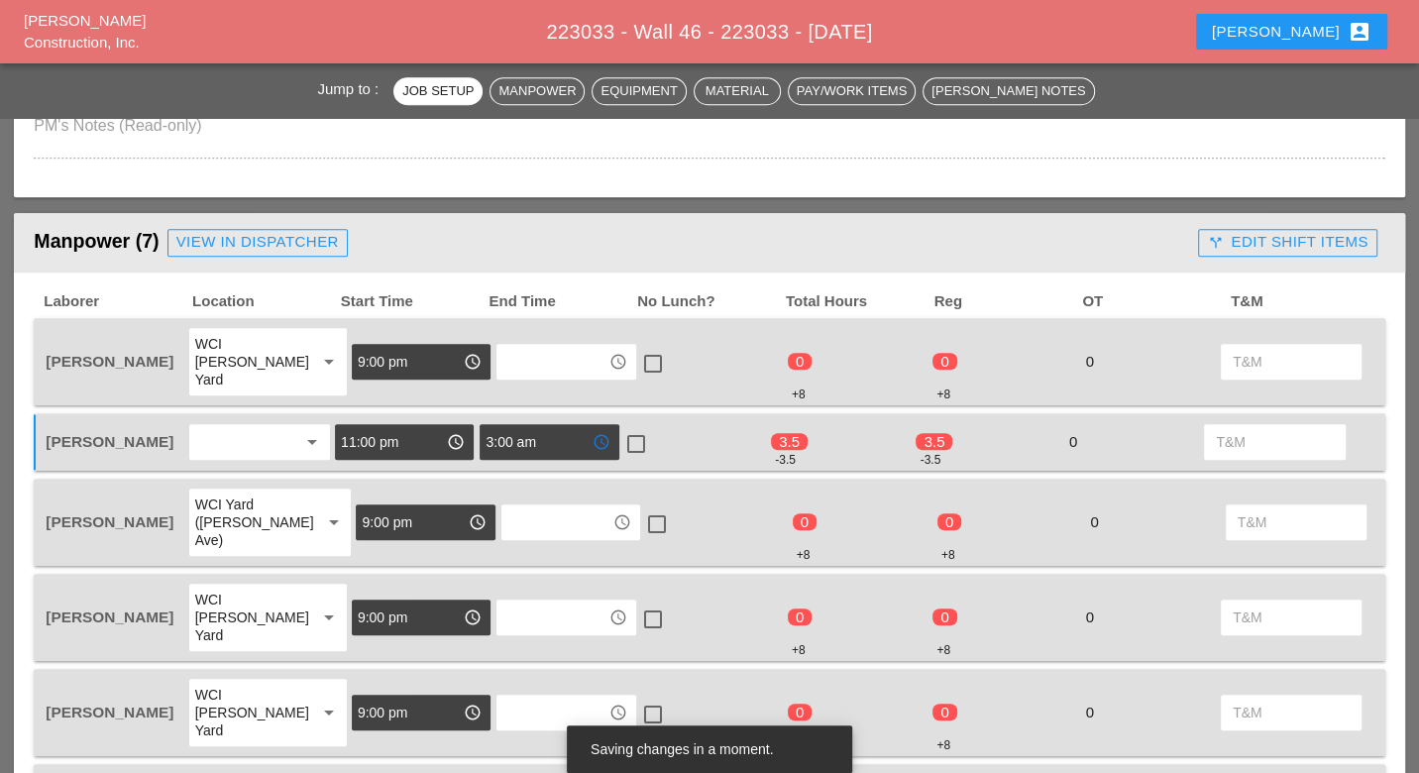
type input "3:00 am"
click at [640, 427] on div at bounding box center [636, 444] width 34 height 34
checkbox input "true"
click at [551, 346] on input "text" at bounding box center [551, 362] width 99 height 32
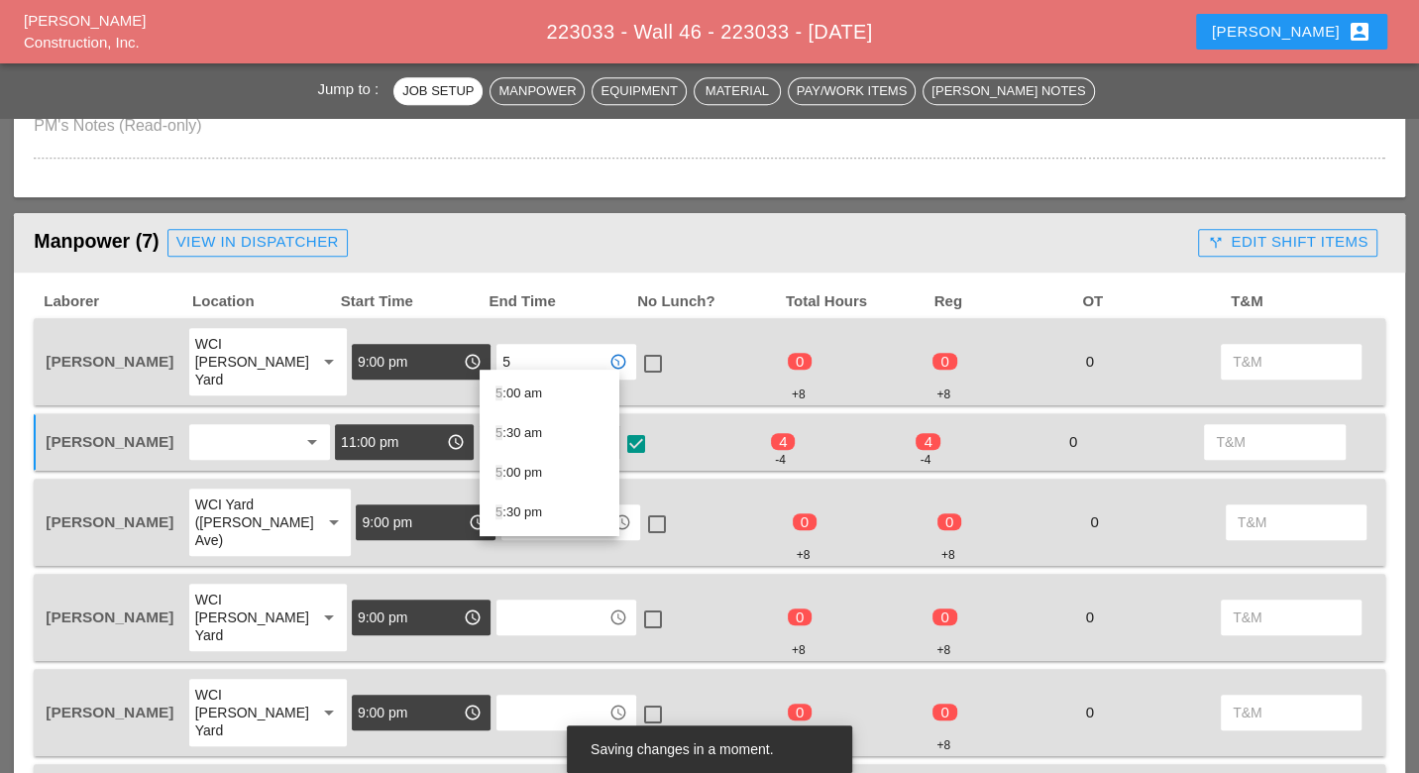
drag, startPoint x: 532, startPoint y: 384, endPoint x: 526, endPoint y: 394, distance: 11.6
click at [530, 389] on div "5 :00 am" at bounding box center [549, 393] width 108 height 24
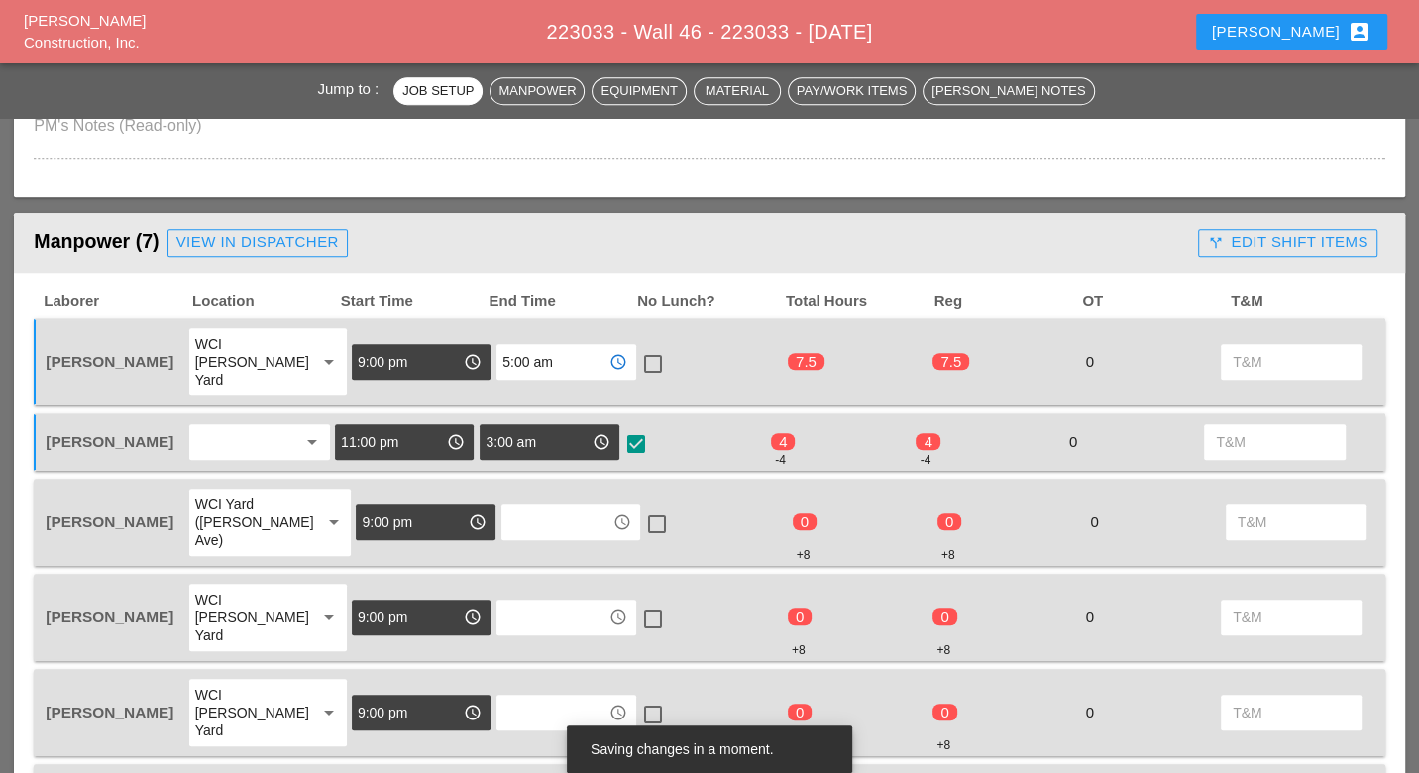
type input "5:00 am"
click at [514, 506] on input "text" at bounding box center [556, 522] width 99 height 32
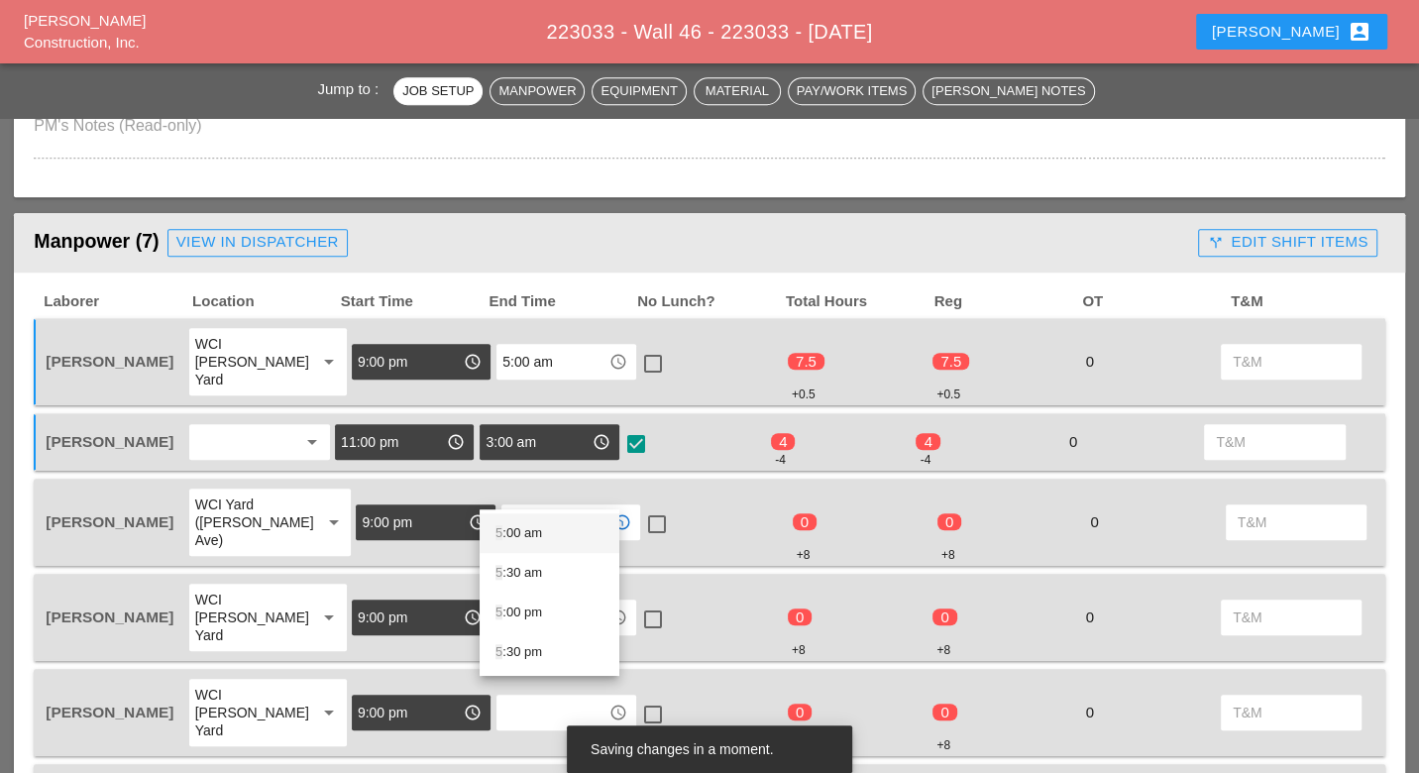
click at [521, 534] on div "5 :00 am" at bounding box center [549, 533] width 108 height 24
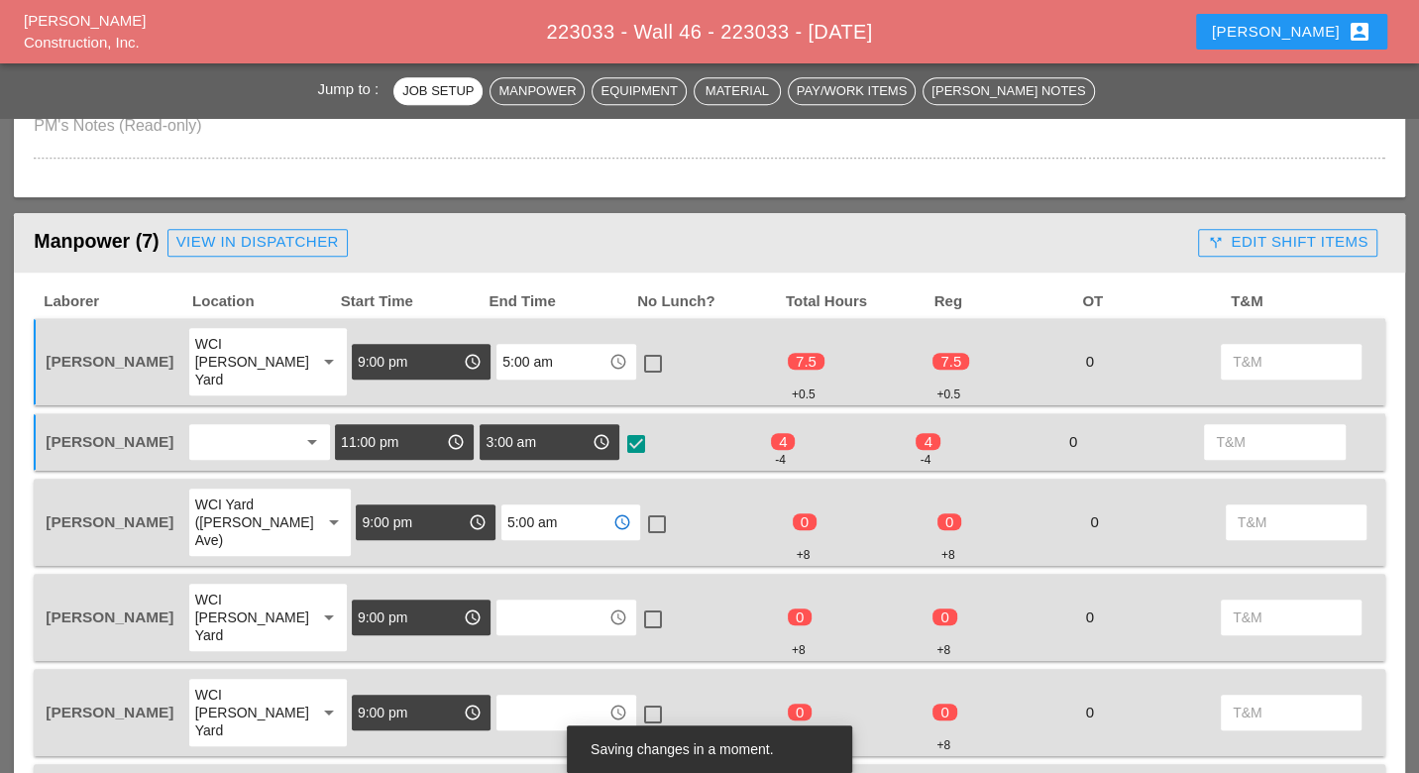
type input "5:00 am"
click at [513, 601] on input "text" at bounding box center [551, 617] width 99 height 32
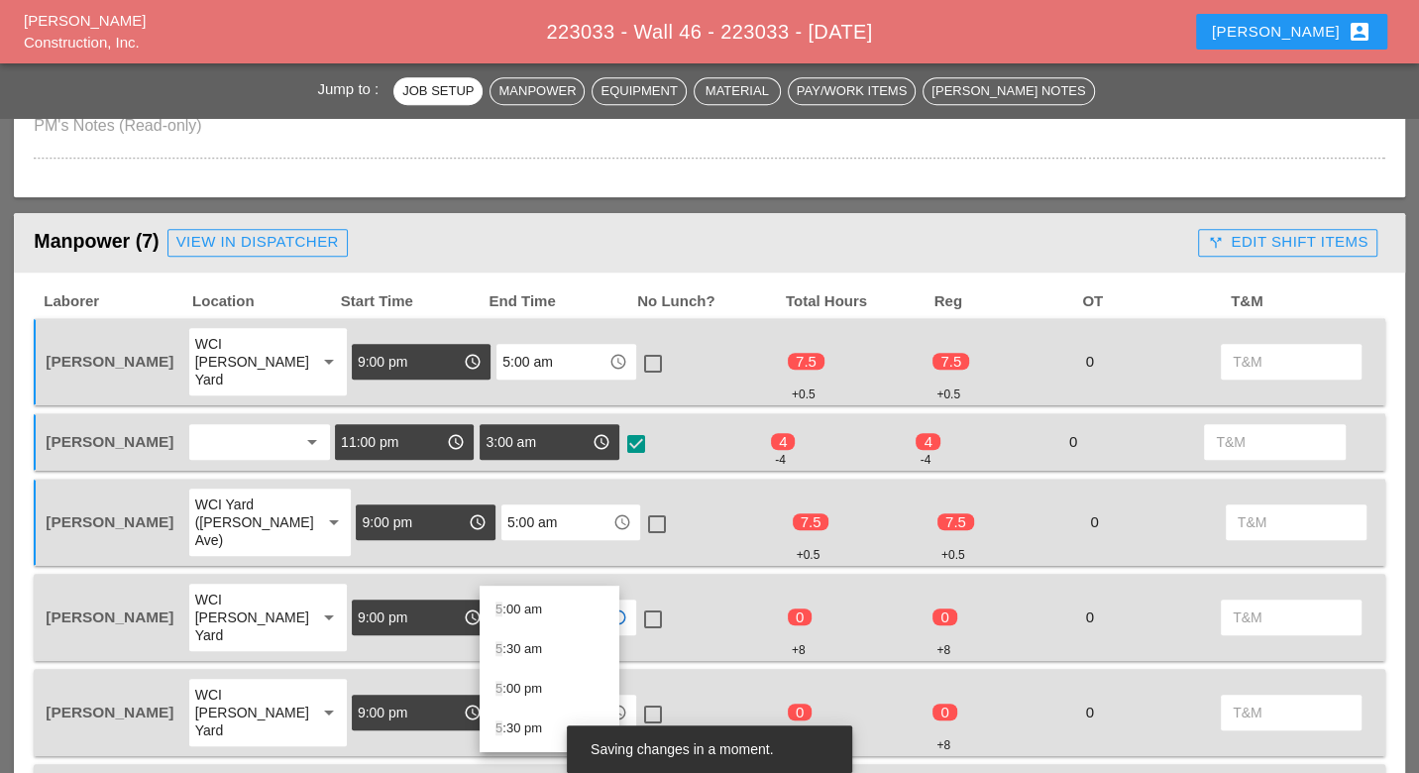
click at [515, 606] on div "5 :00 am" at bounding box center [549, 609] width 108 height 24
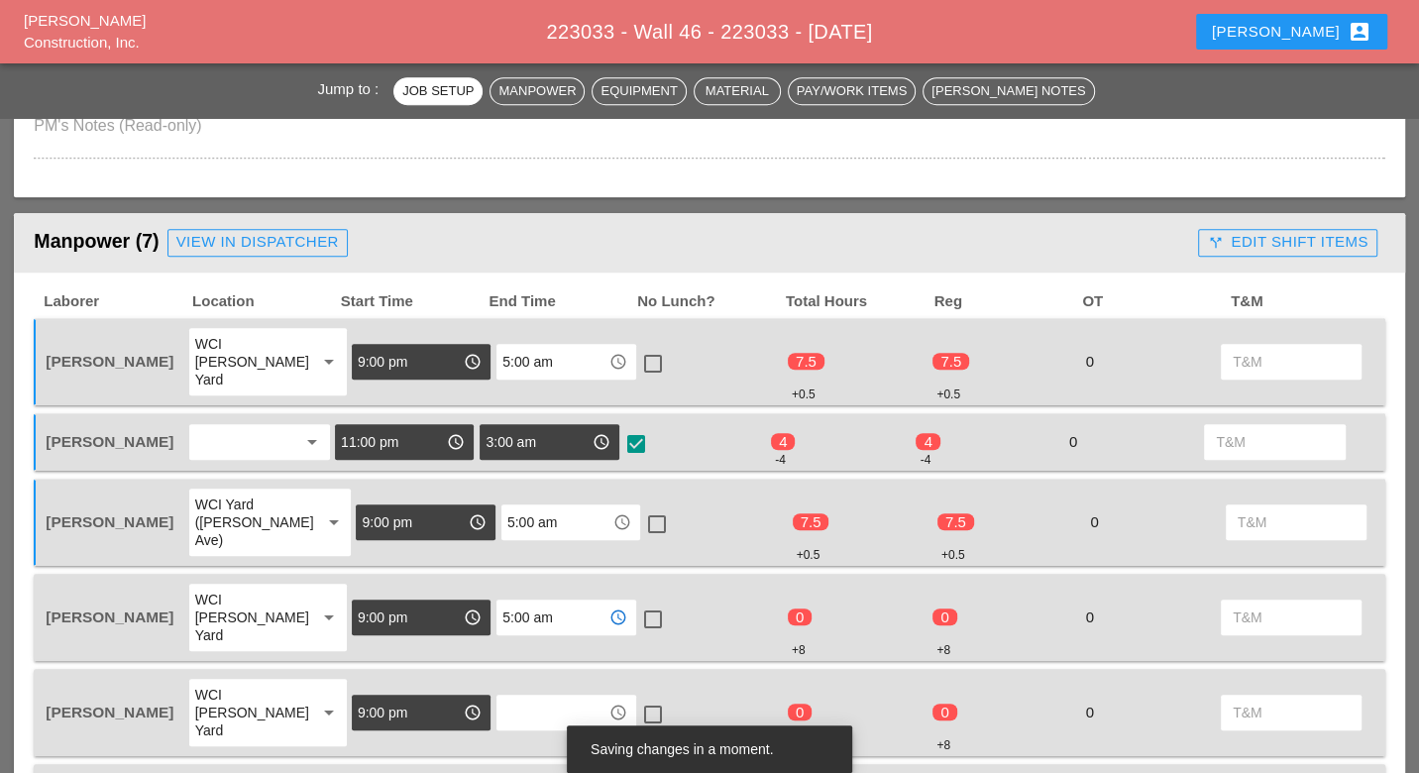
type input "5:00 am"
click at [502, 697] on input "text" at bounding box center [551, 713] width 99 height 32
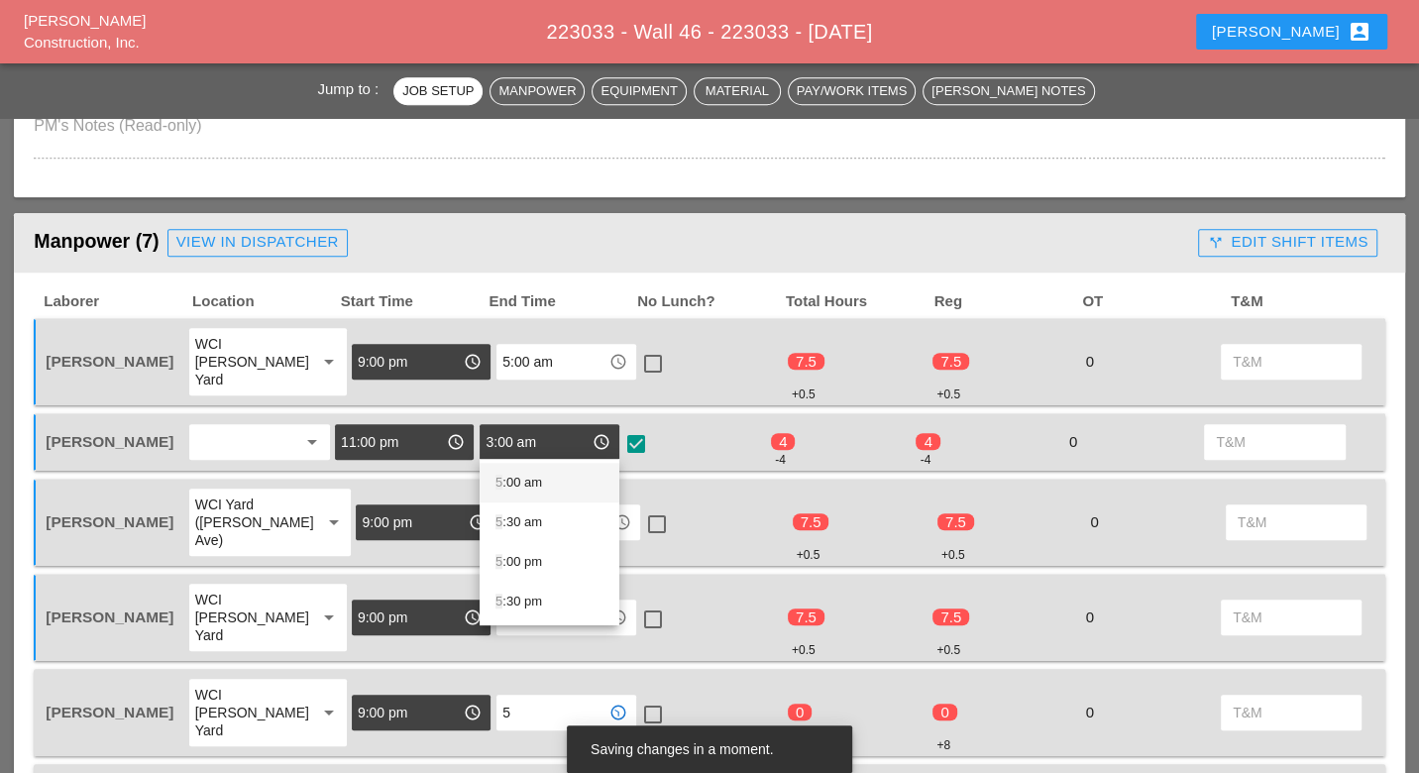
click at [519, 485] on div "5 :00 am" at bounding box center [549, 483] width 108 height 24
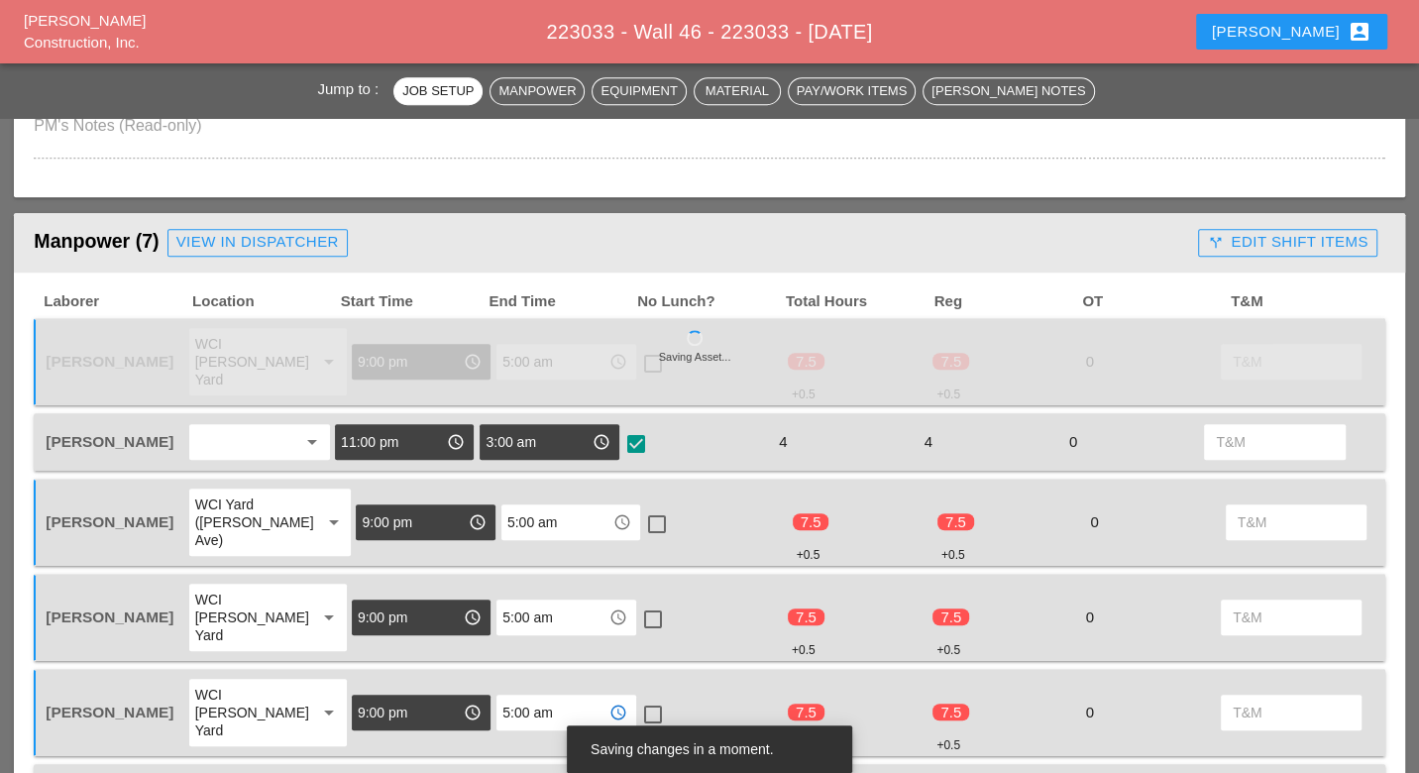
scroll to position [1101, 0]
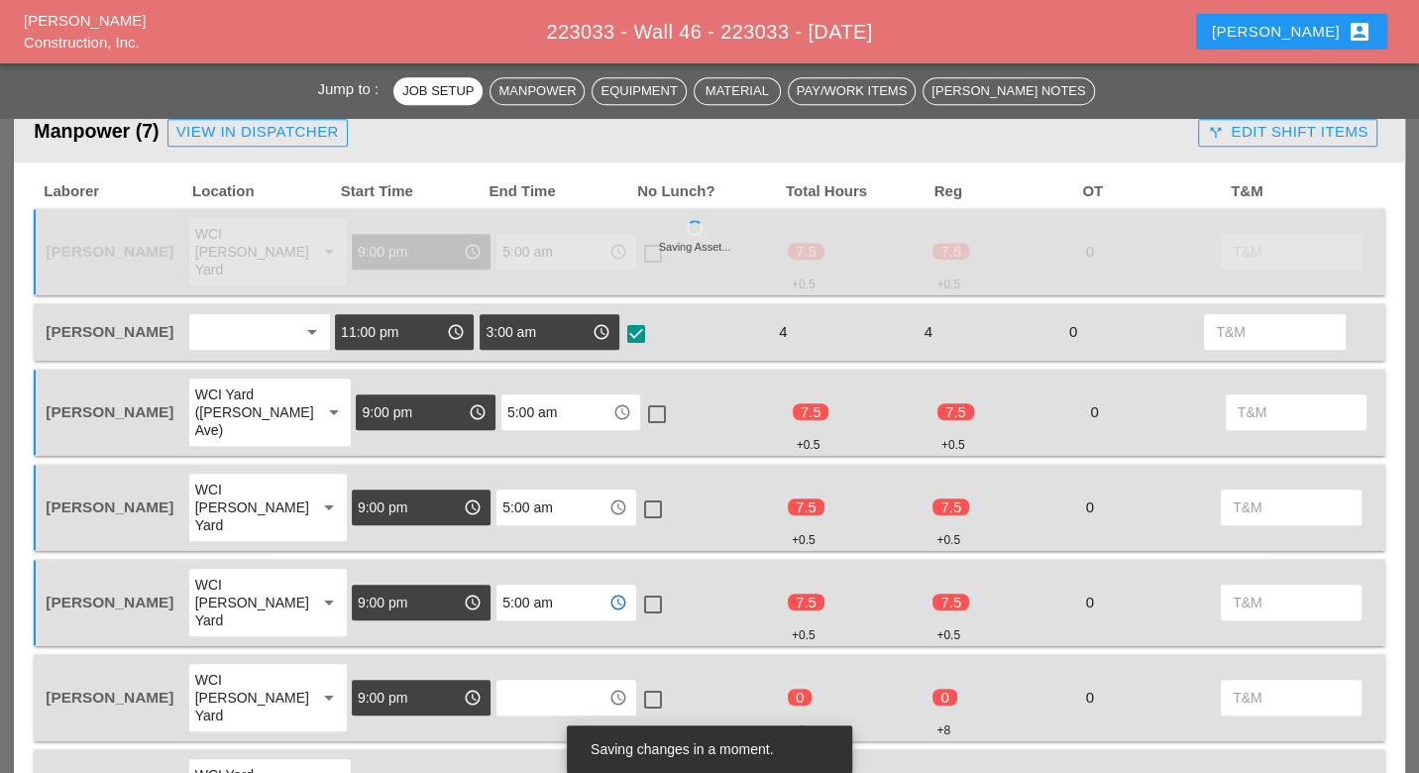
type input "5:00 am"
click at [510, 682] on input "text" at bounding box center [551, 698] width 99 height 32
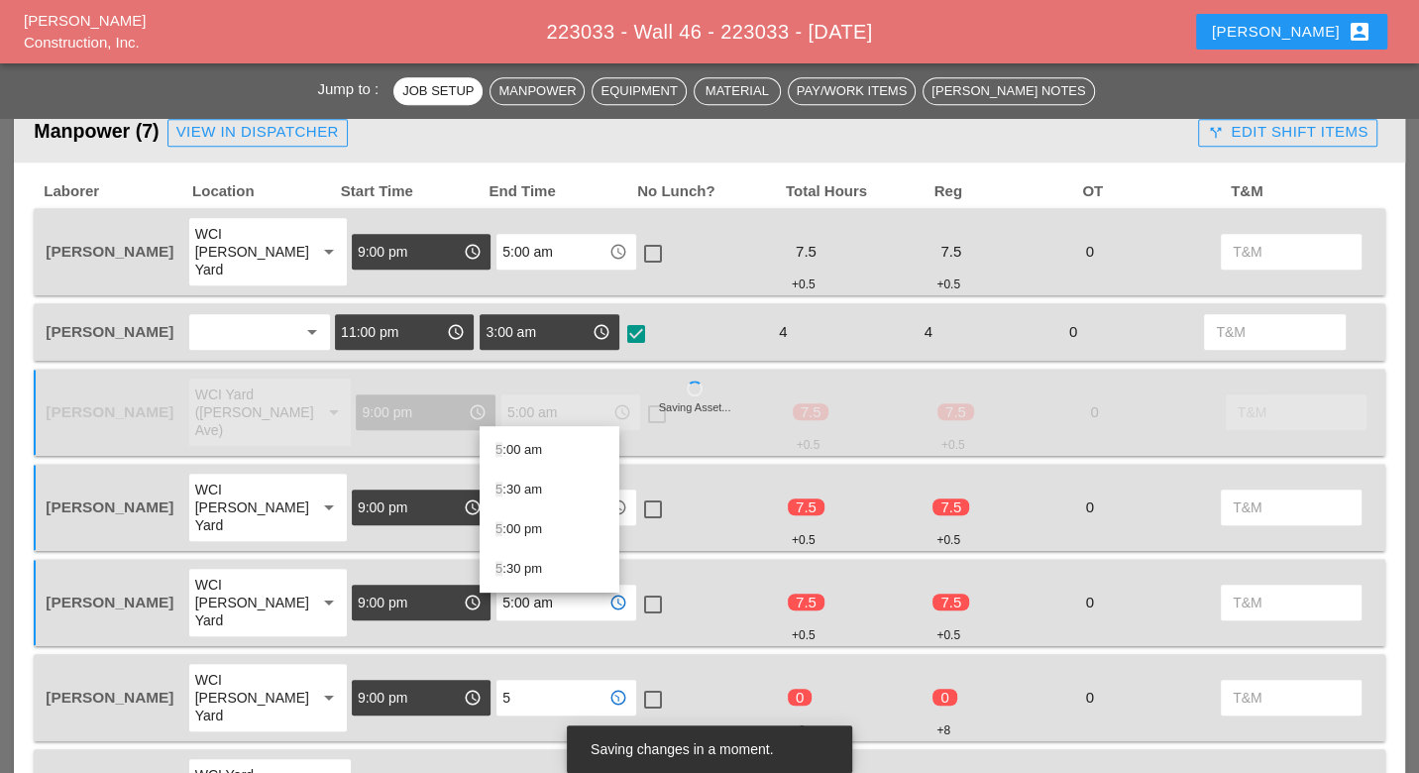
click at [528, 459] on div "5 :00 am" at bounding box center [549, 450] width 108 height 24
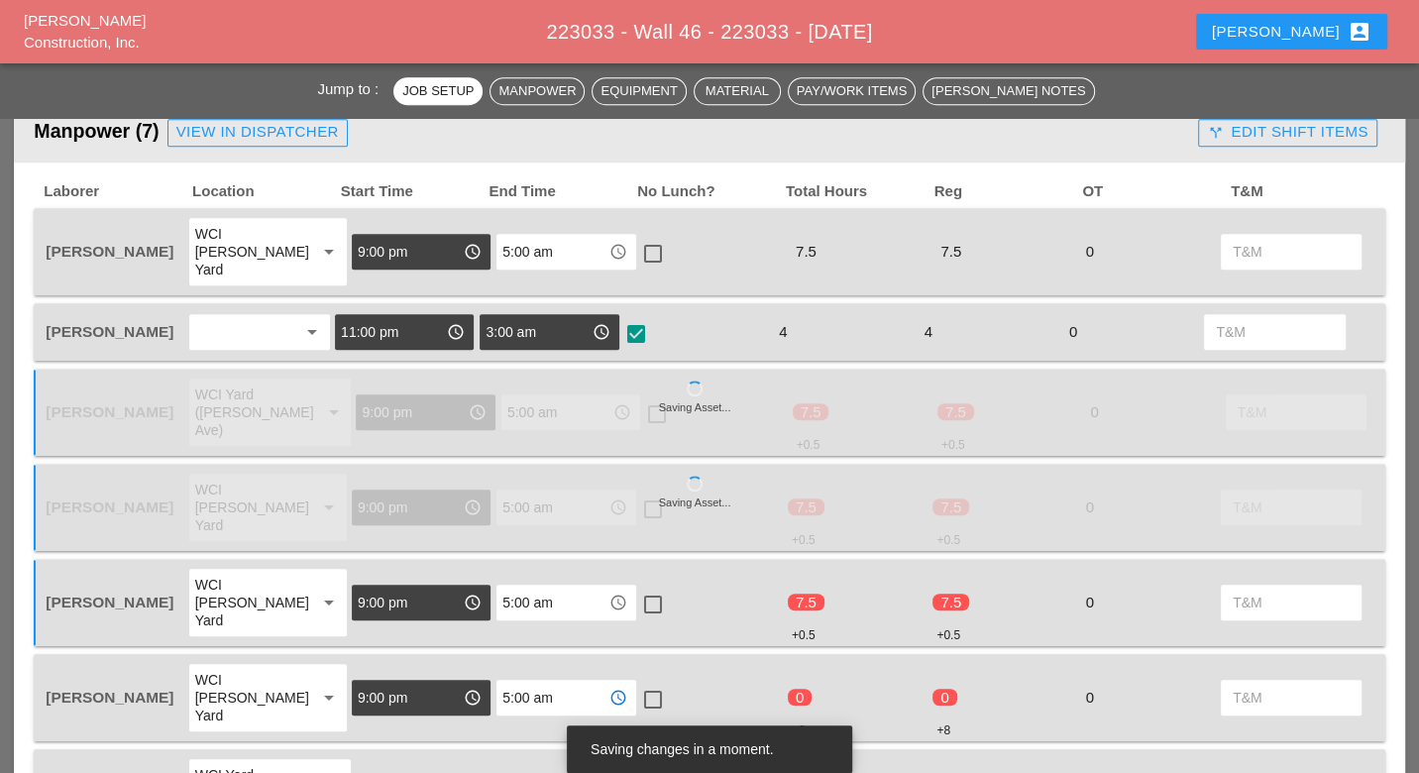
type input "5:00 am"
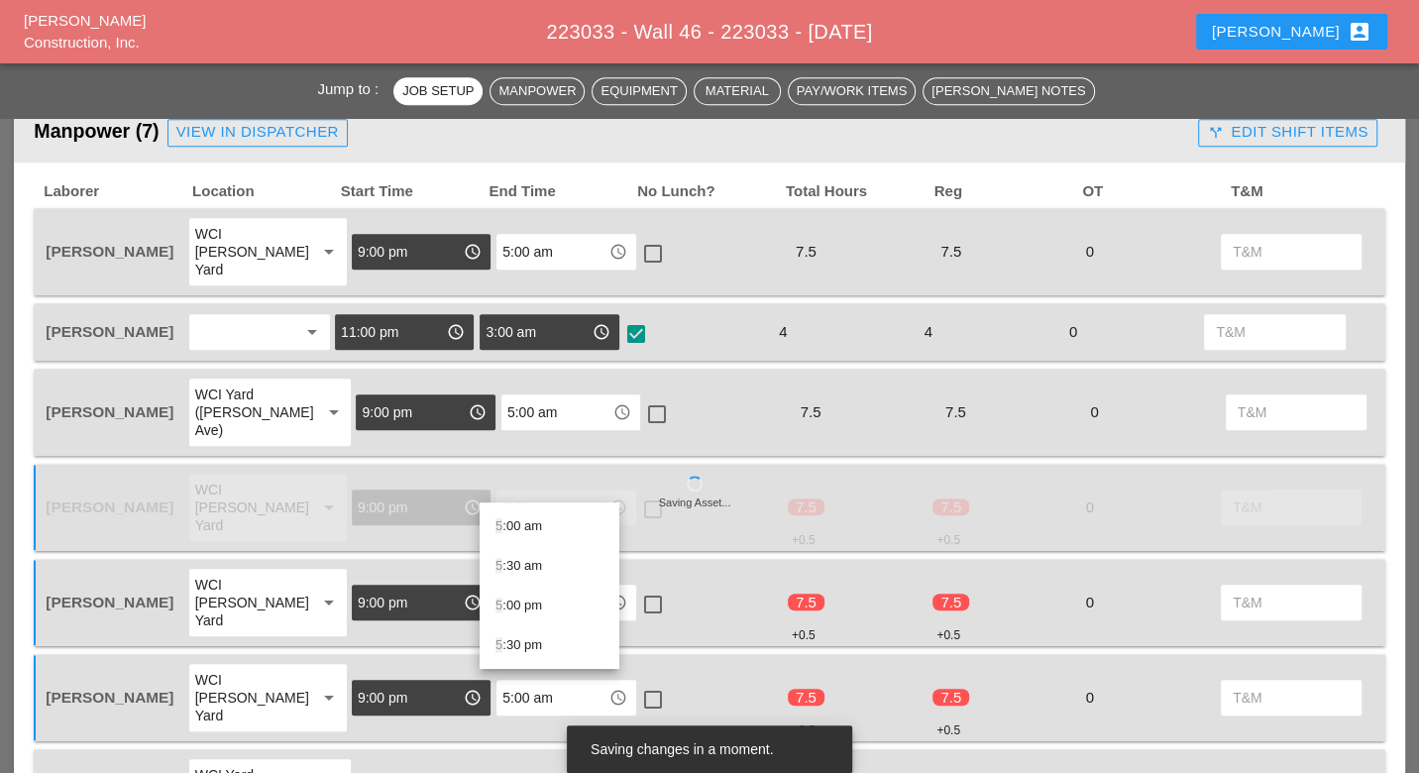
click at [532, 526] on div "5 :00 am" at bounding box center [549, 526] width 108 height 24
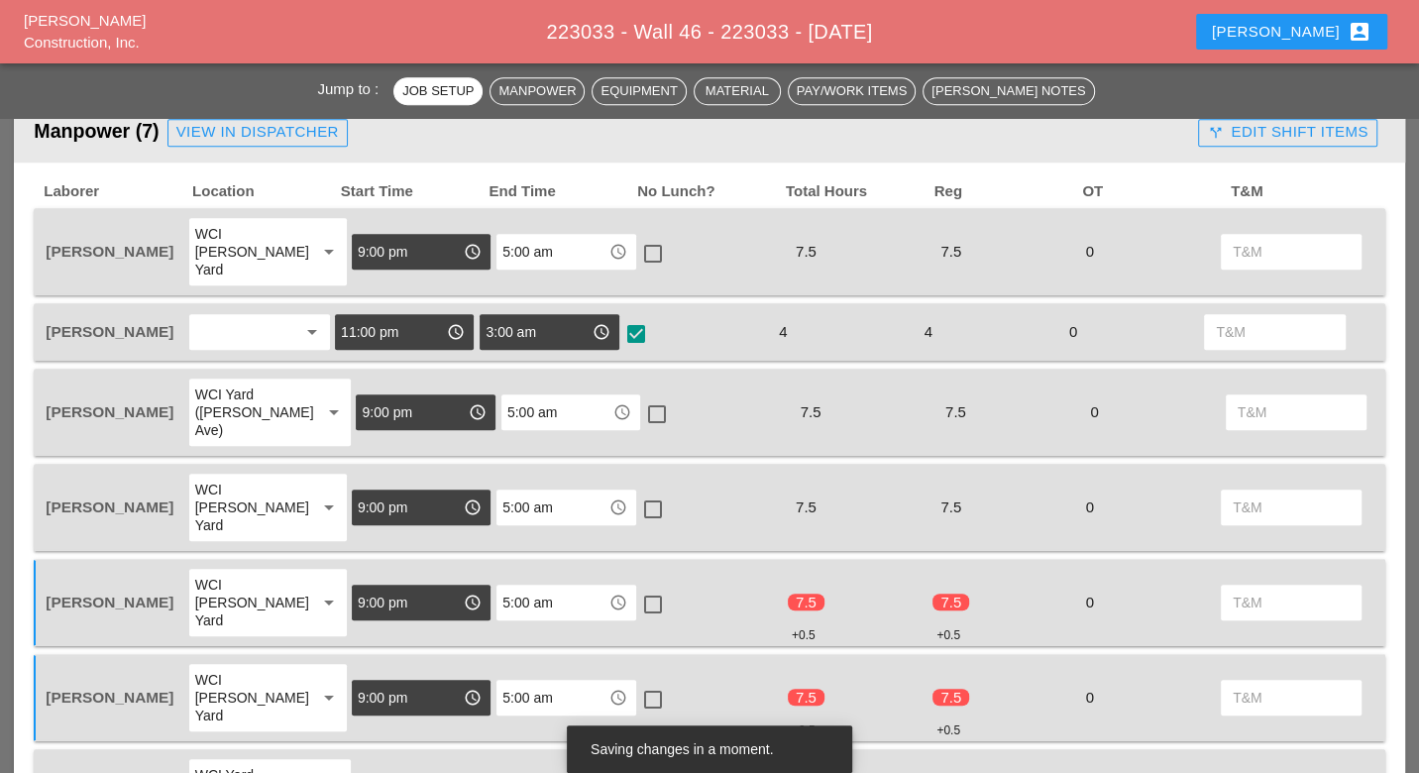
type input "5:00 am"
drag, startPoint x: 639, startPoint y: 689, endPoint x: 640, endPoint y: 607, distance: 81.3
checkbox input "true"
click at [640, 683] on div at bounding box center [653, 700] width 34 height 34
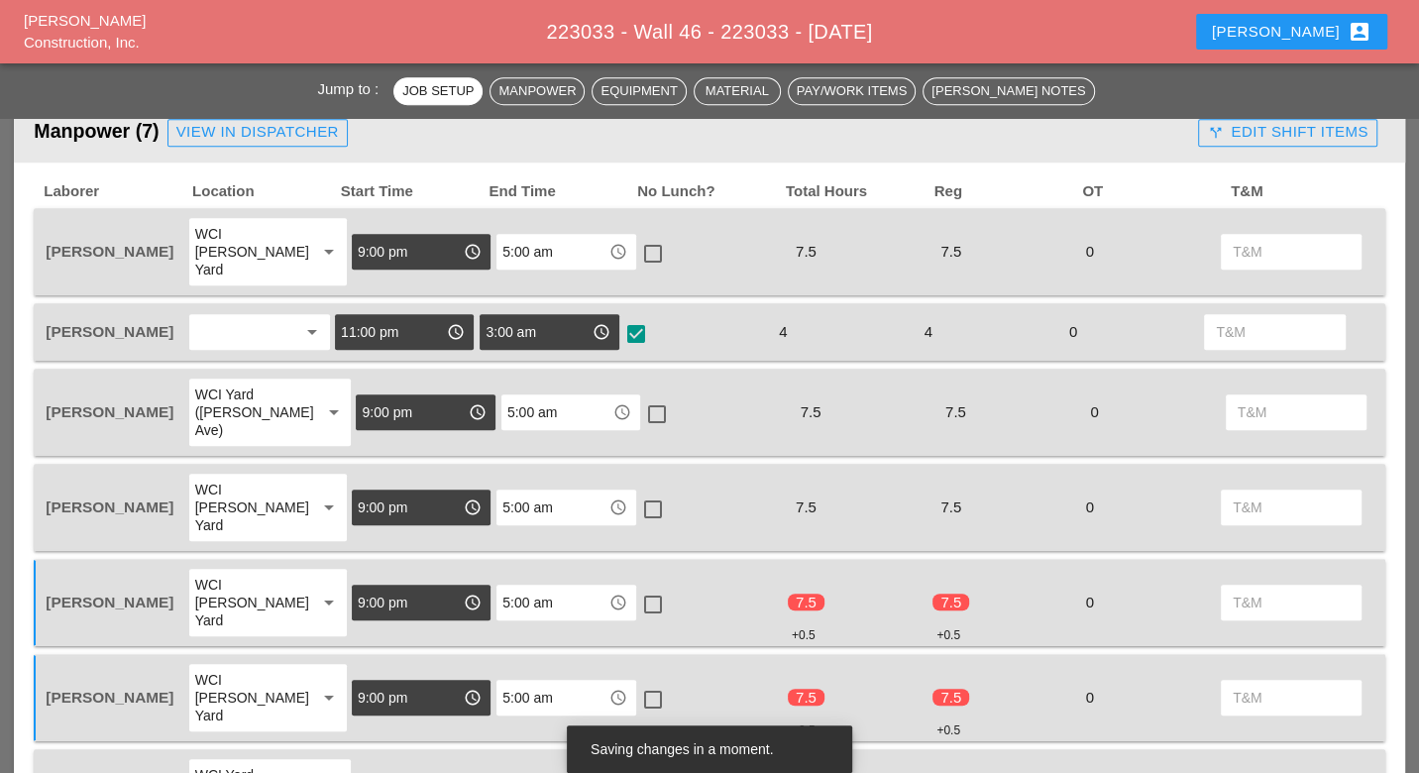
checkbox input "true"
click at [636, 588] on div at bounding box center [653, 605] width 34 height 34
checkbox input "true"
click at [637, 492] on div at bounding box center [653, 509] width 34 height 34
checkbox input "true"
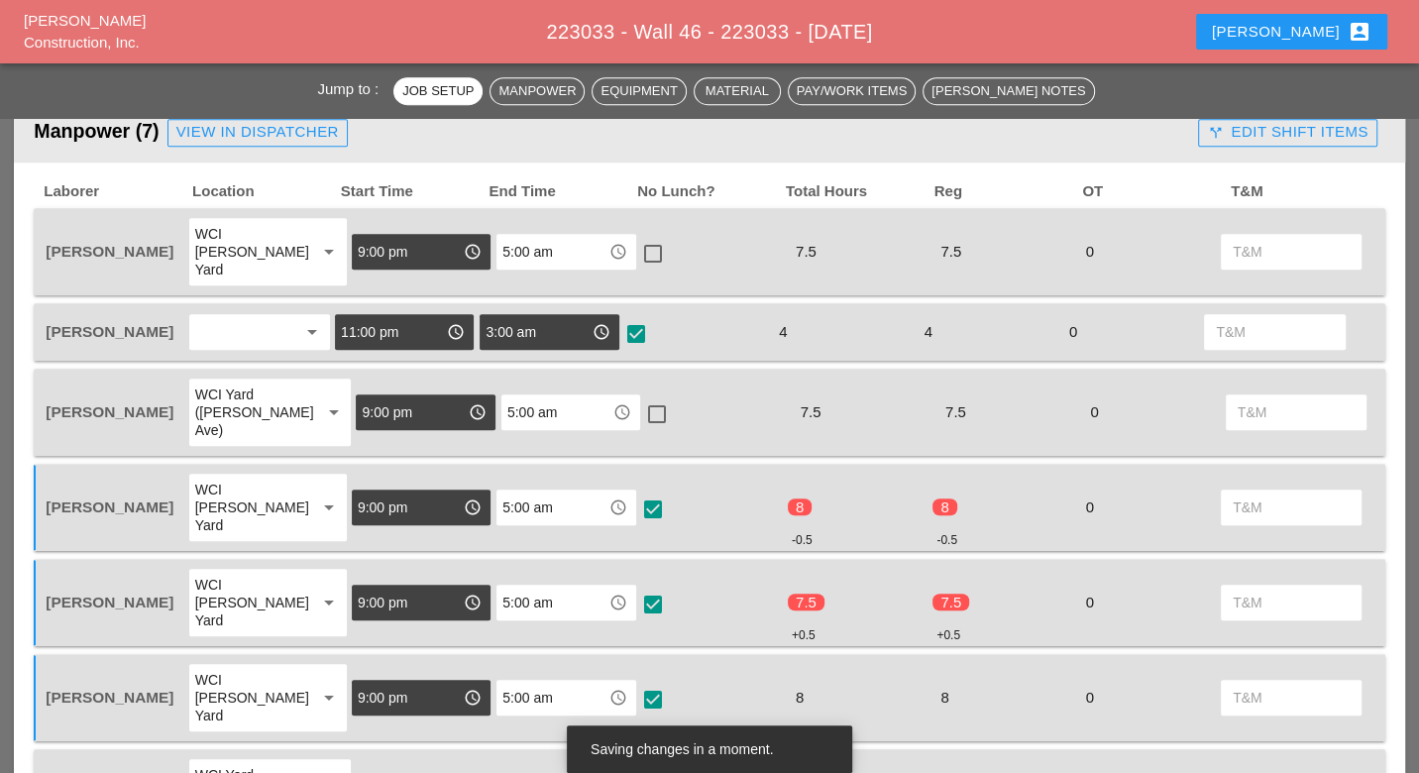
click at [640, 397] on div at bounding box center [657, 414] width 34 height 34
checkbox input "true"
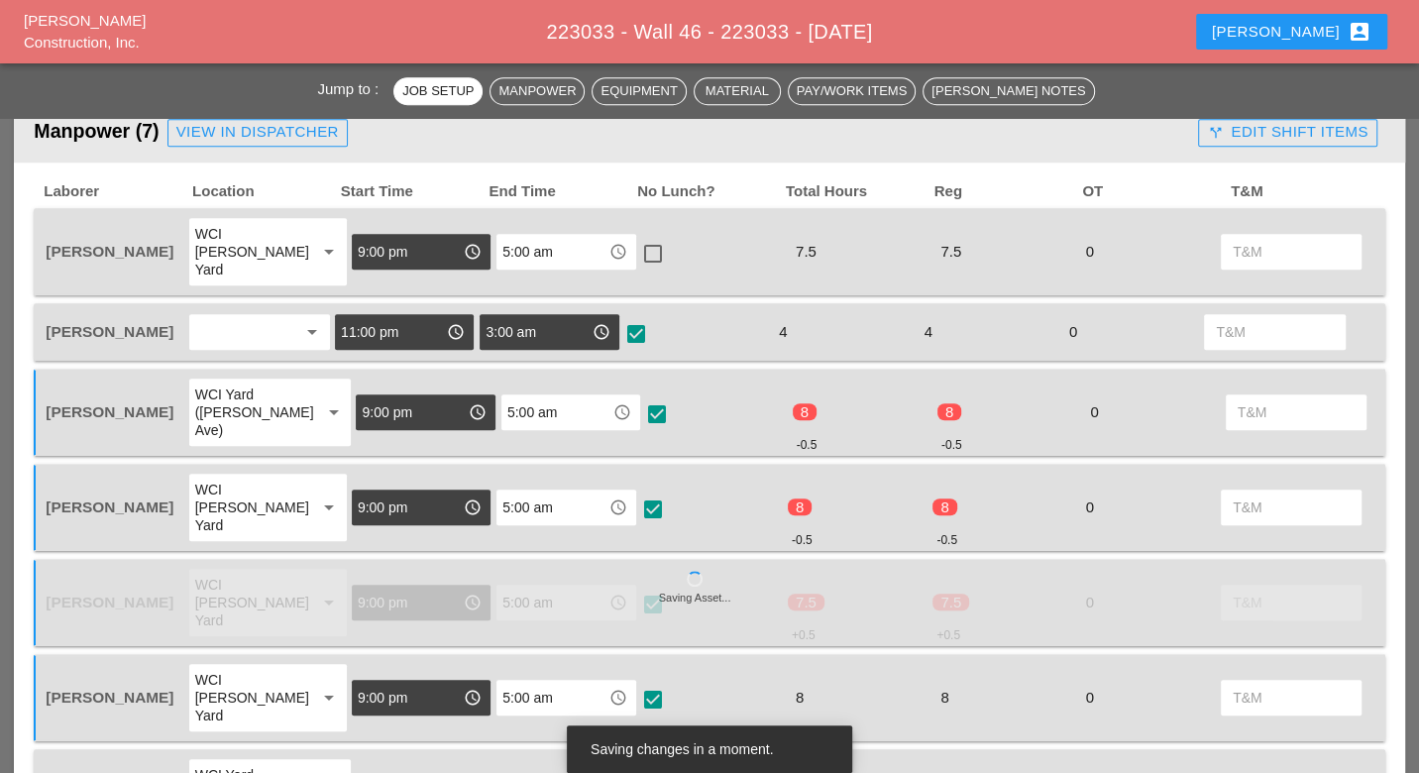
scroll to position [880, 0]
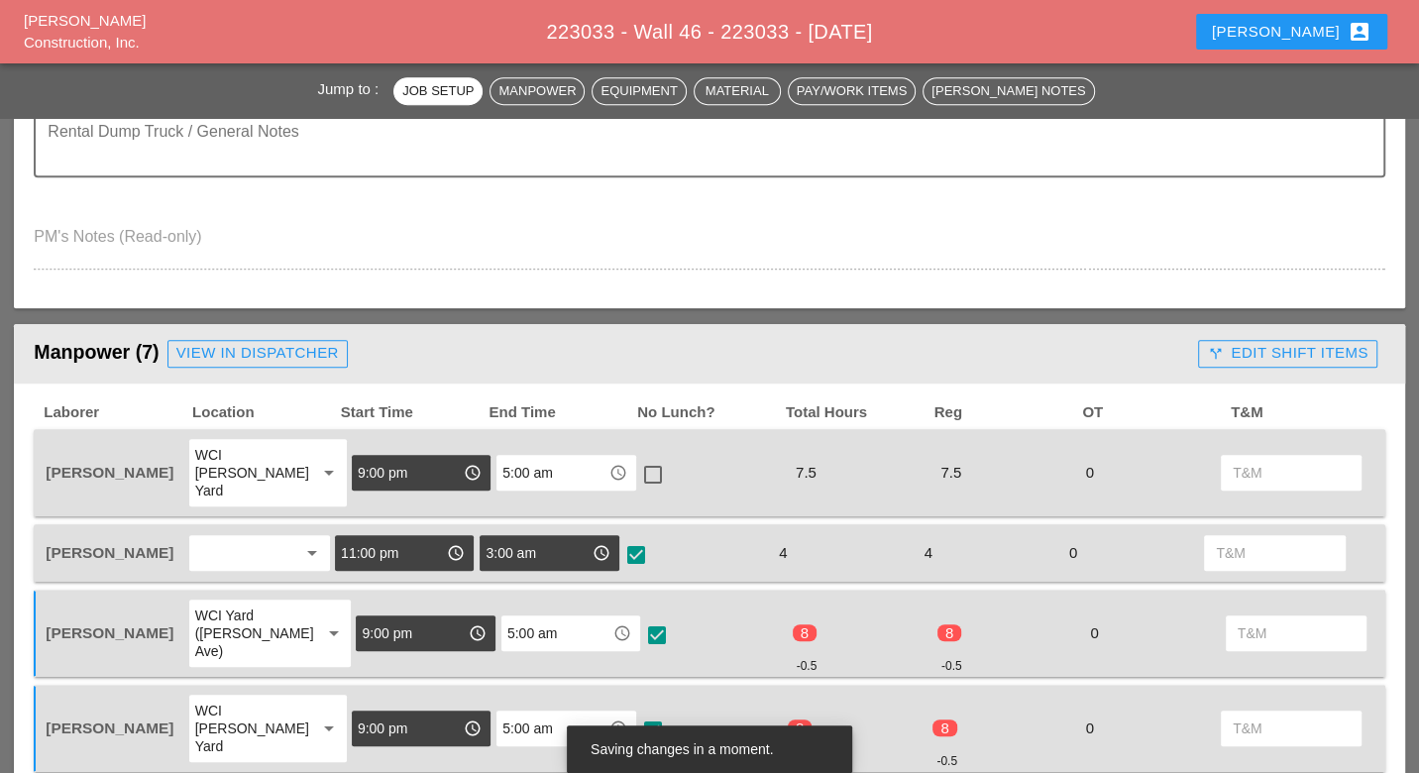
click at [643, 460] on div at bounding box center [653, 475] width 34 height 34
checkbox input "true"
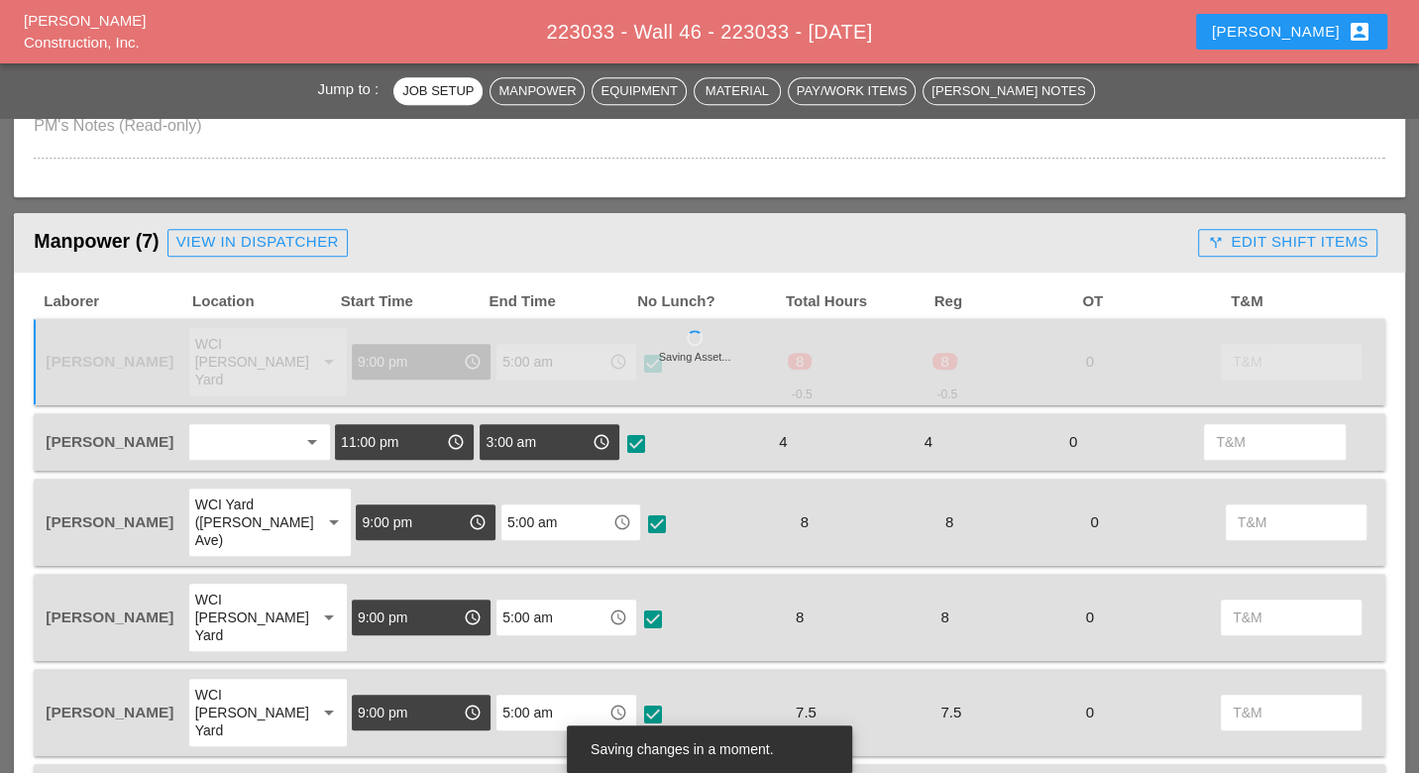
click at [1246, 237] on div "call_split Edit Shift Items" at bounding box center [1287, 242] width 161 height 23
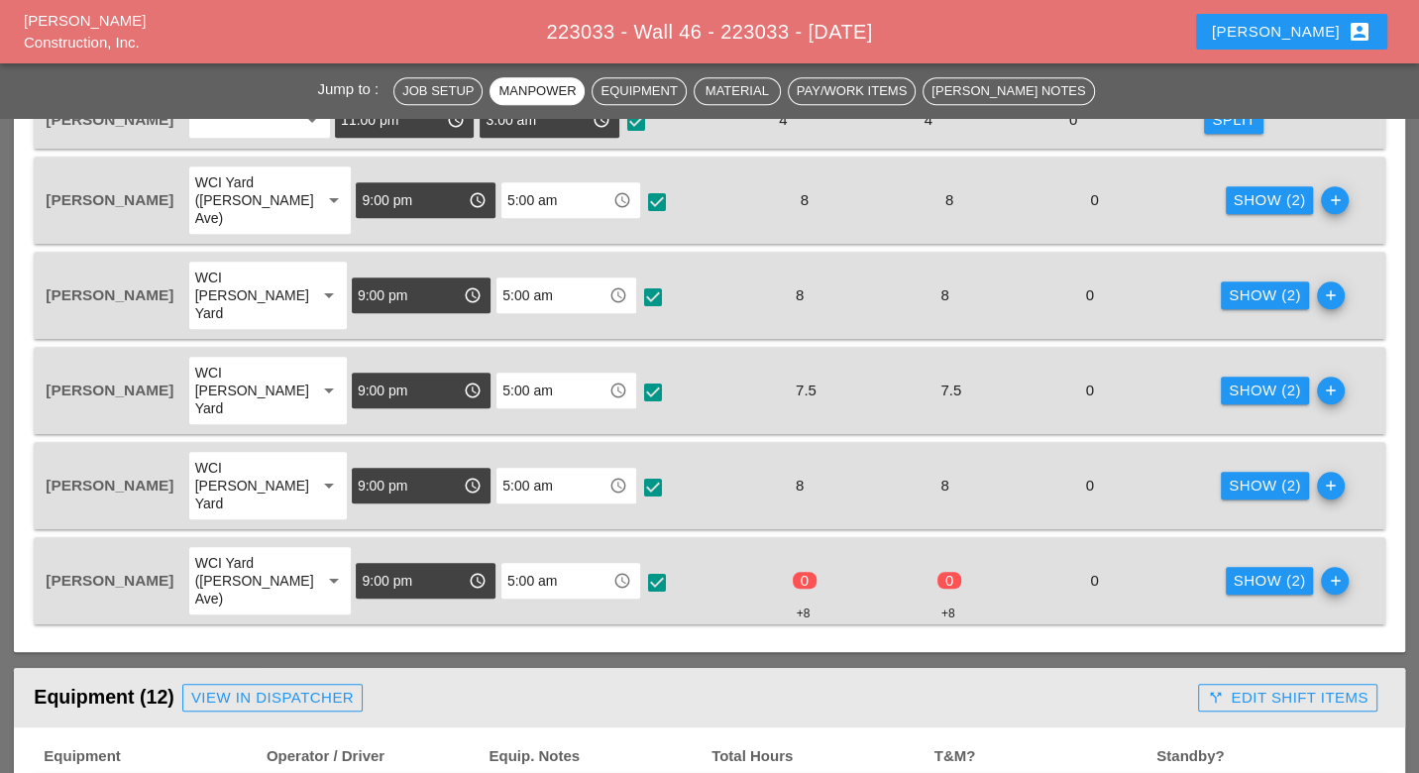
scroll to position [1321, 0]
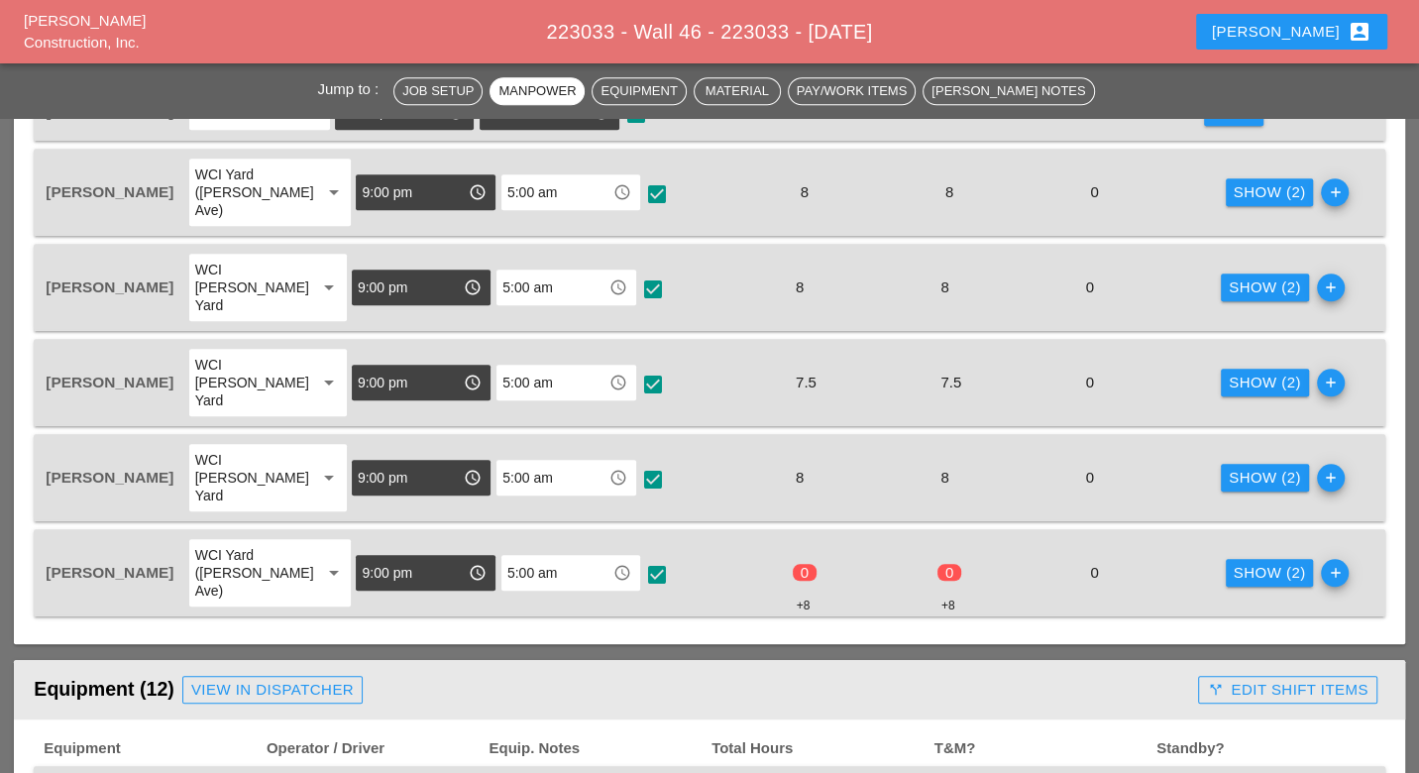
click at [1234, 562] on div "Show (2)" at bounding box center [1270, 573] width 72 height 23
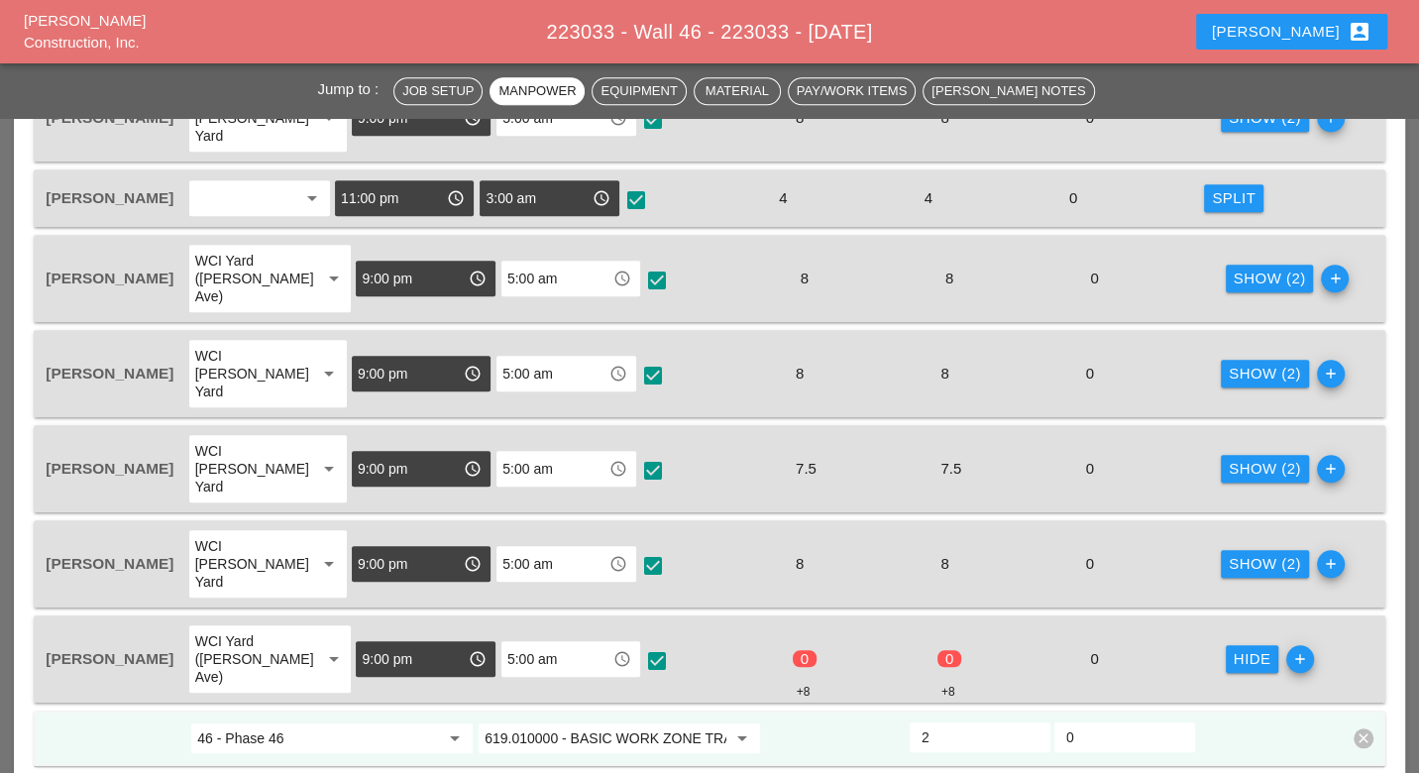
scroll to position [1211, 0]
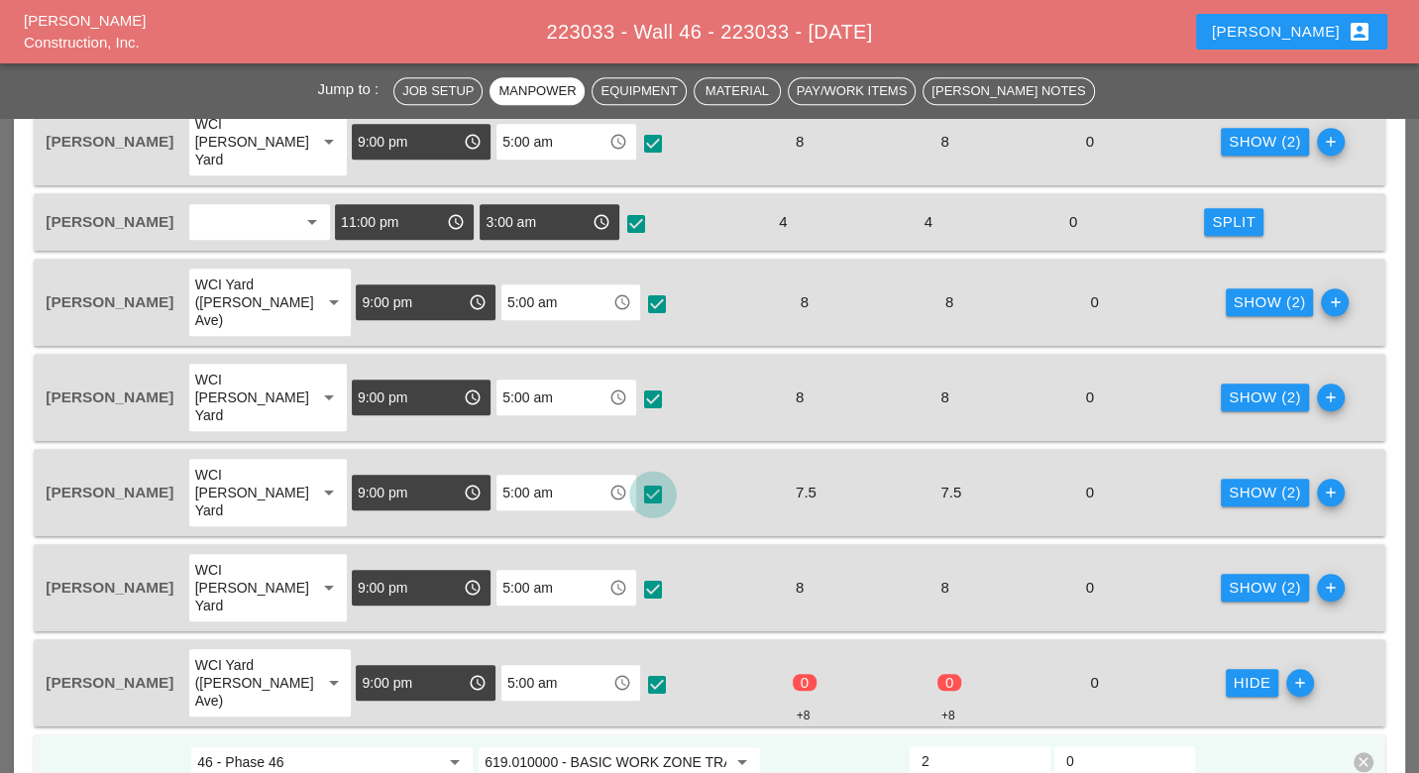
click at [636, 478] on div at bounding box center [653, 495] width 34 height 34
checkbox input "true"
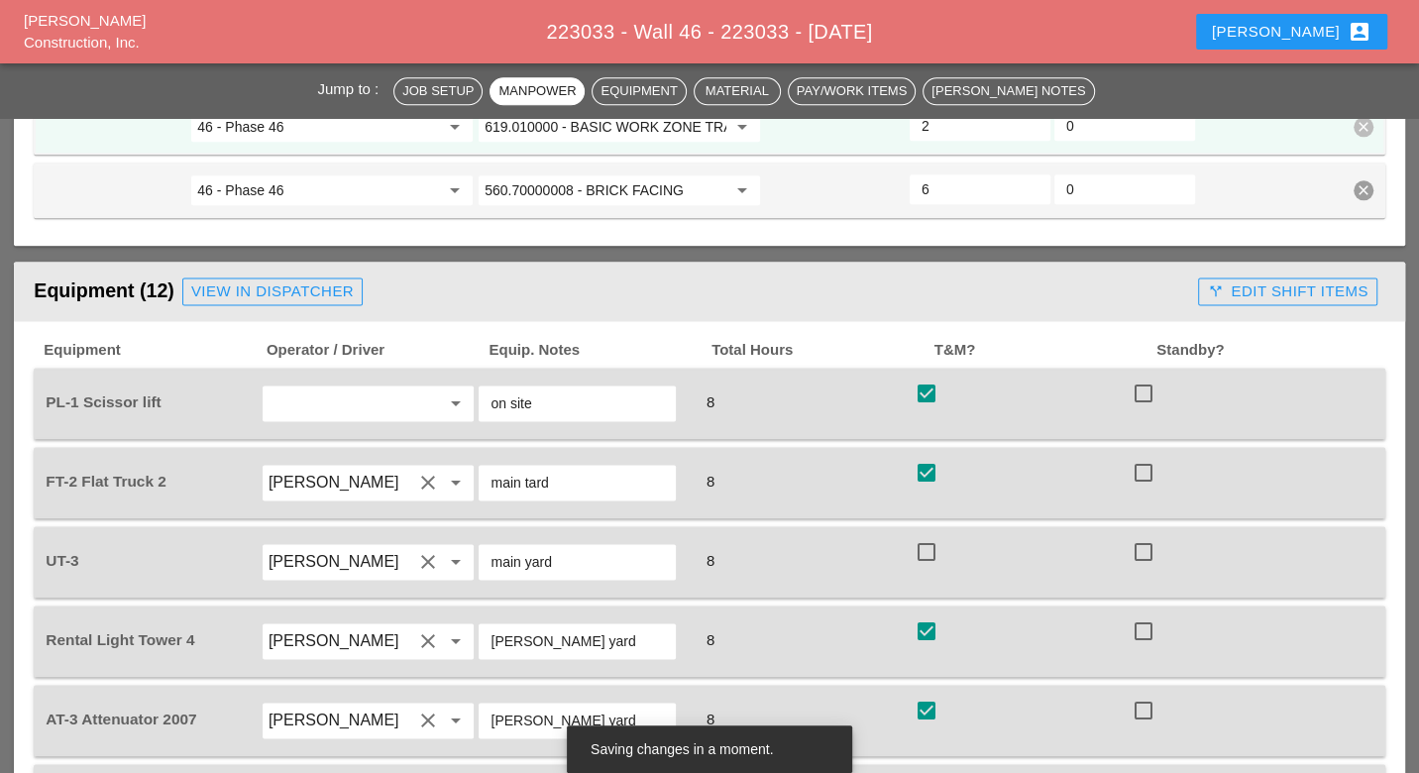
scroll to position [1871, 0]
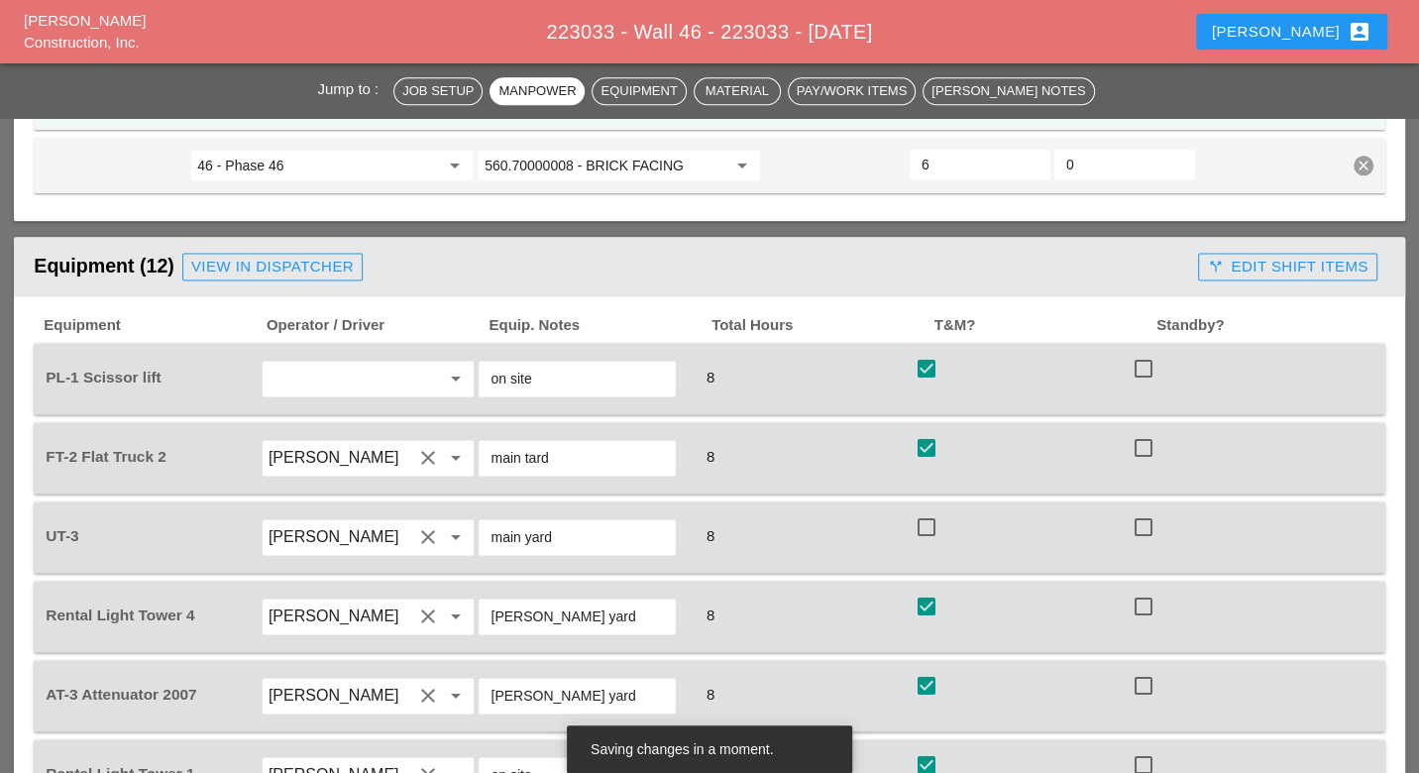
click at [1231, 256] on div "call_split Edit Shift Items" at bounding box center [1287, 267] width 161 height 23
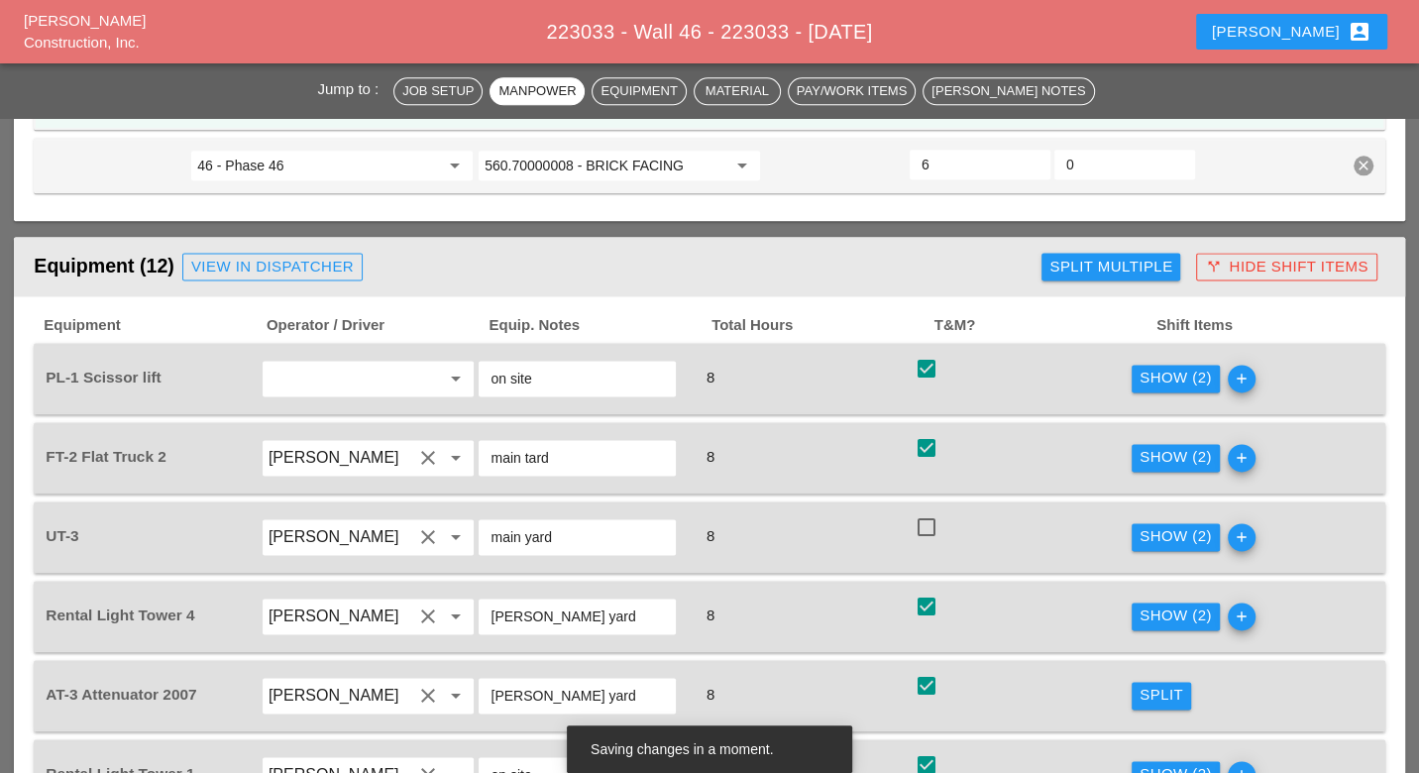
click at [924, 510] on div at bounding box center [927, 527] width 34 height 34
checkbox input "true"
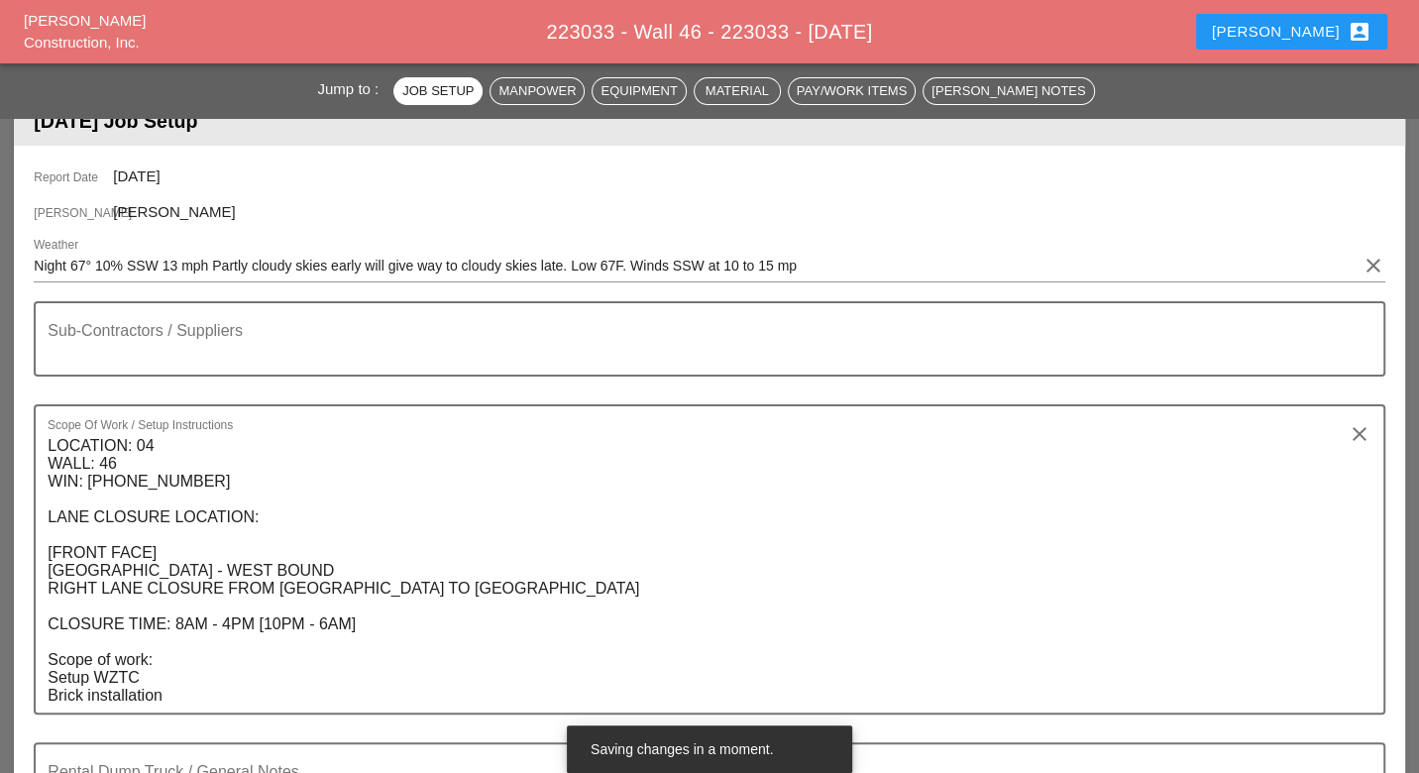
scroll to position [0, 0]
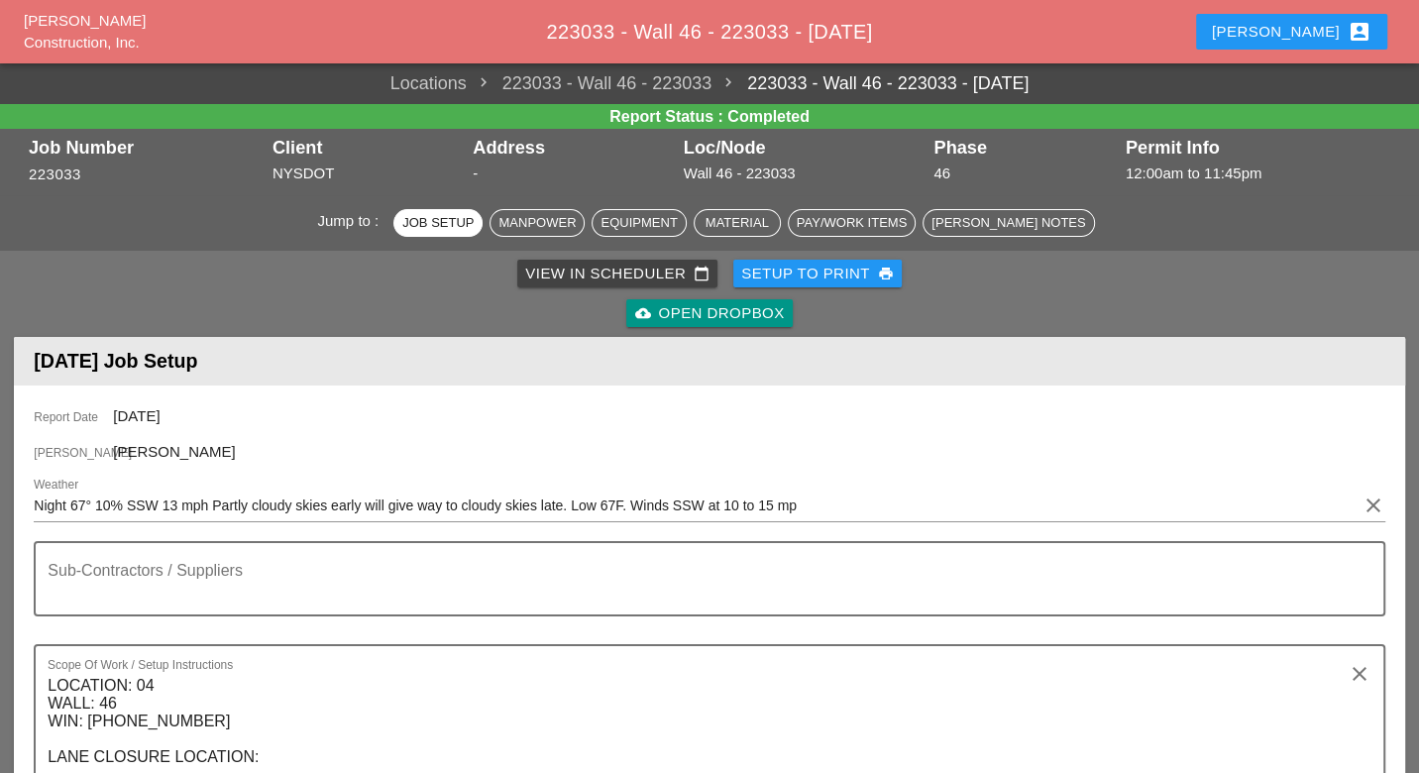
click at [545, 272] on div "View in Scheduler calendar_today" at bounding box center [617, 274] width 184 height 23
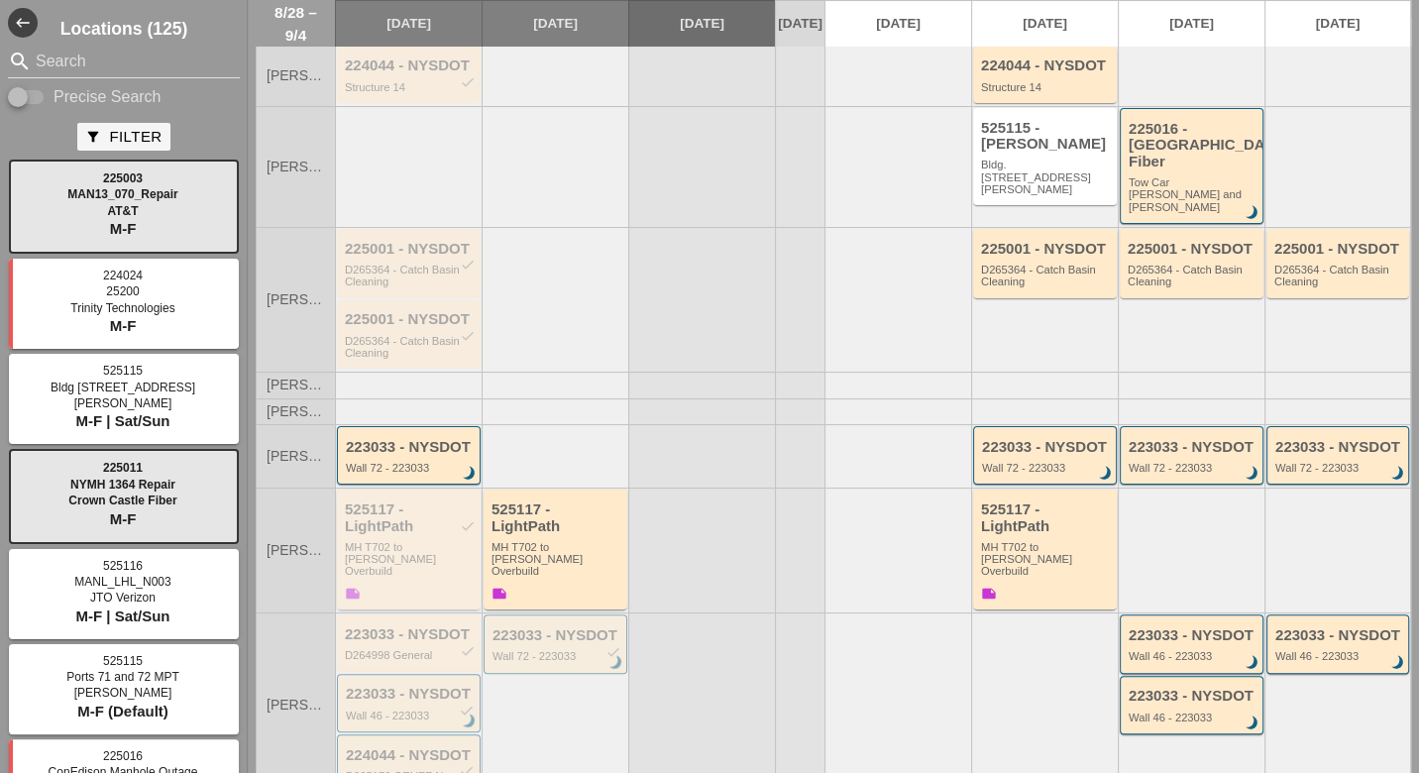
scroll to position [330, 0]
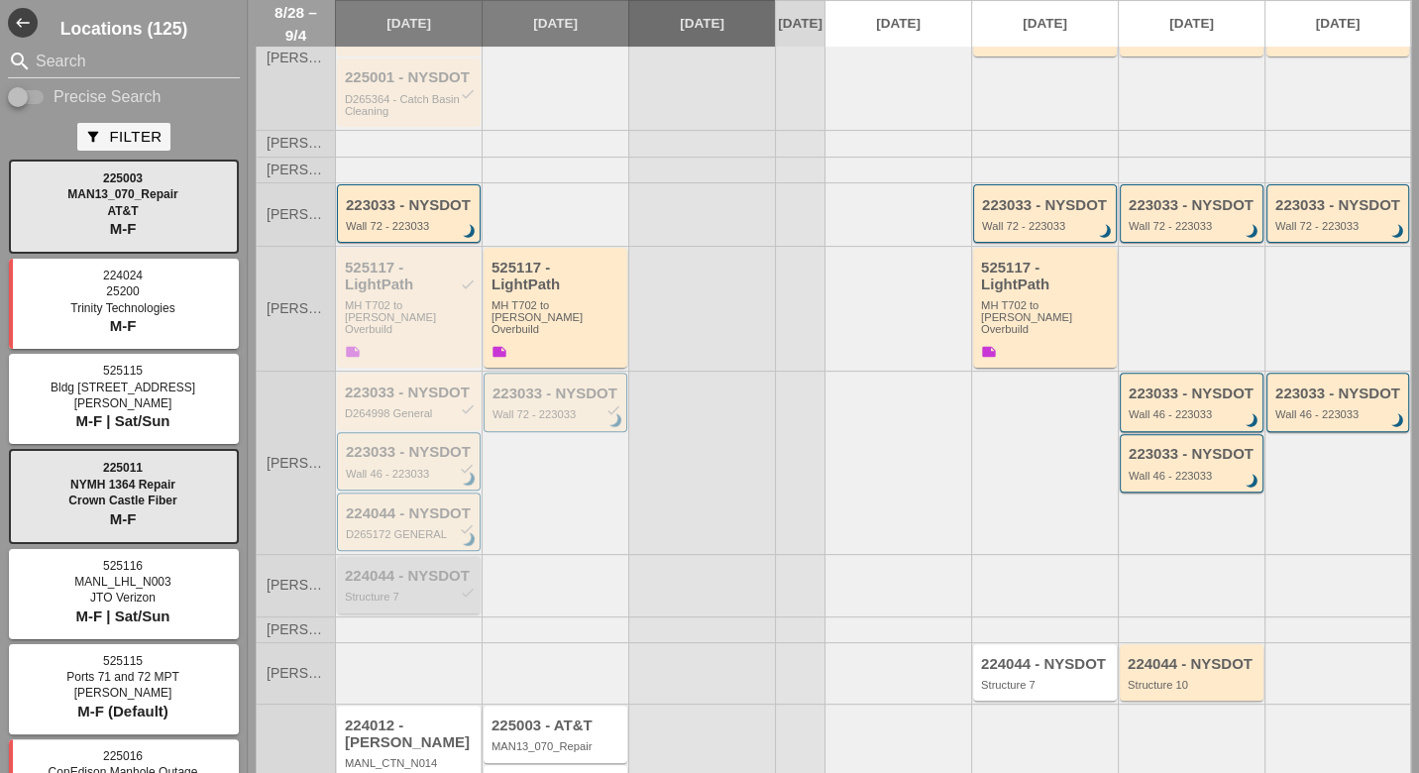
click at [411, 591] on div "Structure 7" at bounding box center [410, 597] width 131 height 12
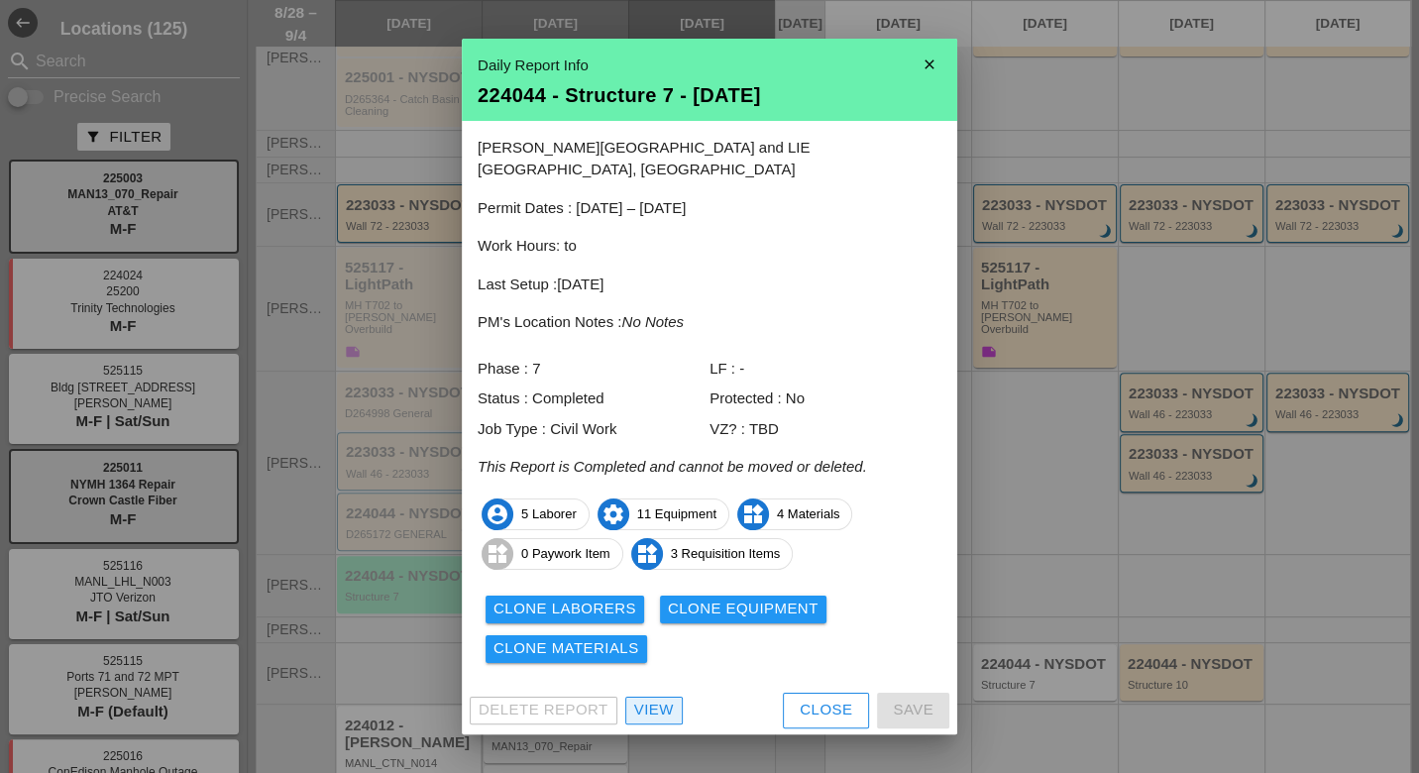
click at [658, 699] on div "View" at bounding box center [654, 710] width 40 height 23
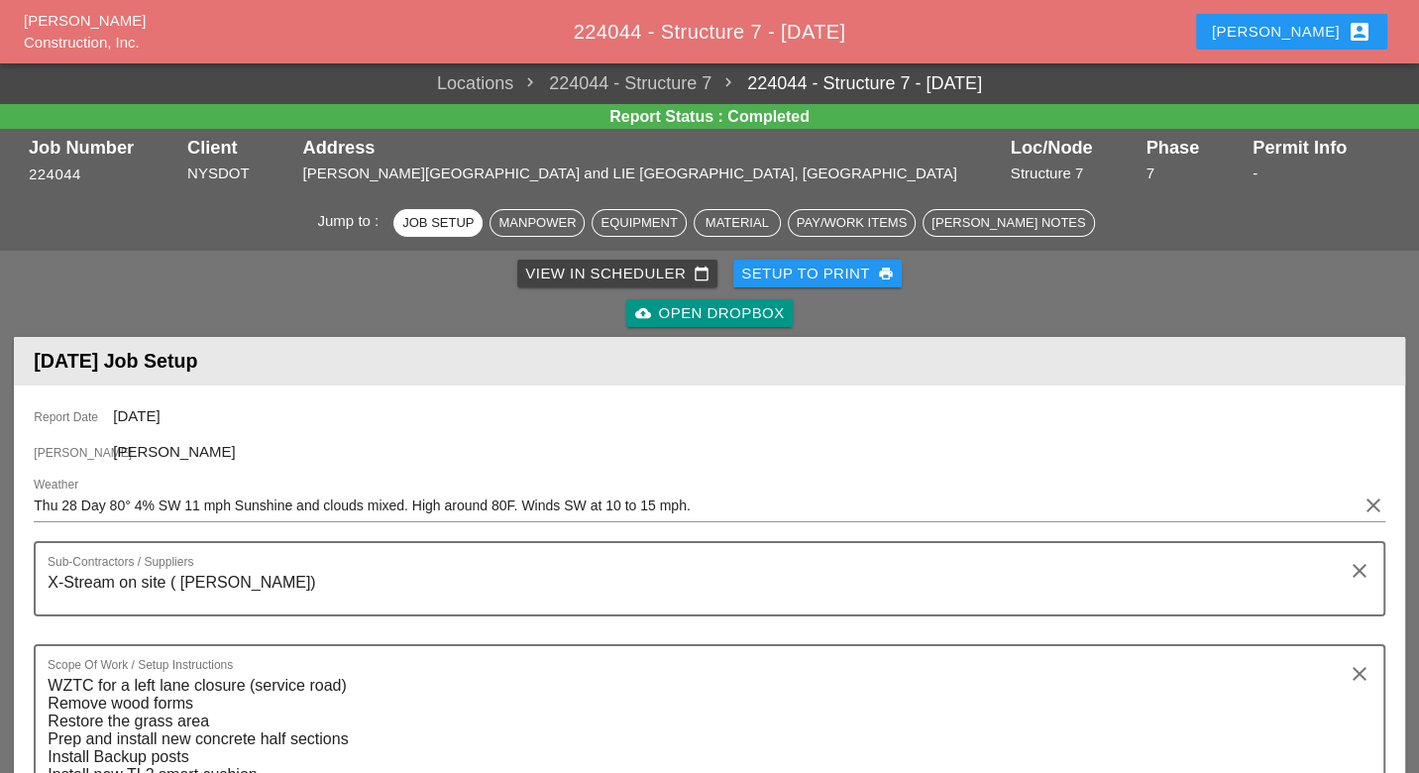
click at [633, 270] on div "View in Scheduler calendar_today" at bounding box center [617, 274] width 184 height 23
